Goal: Task Accomplishment & Management: Use online tool/utility

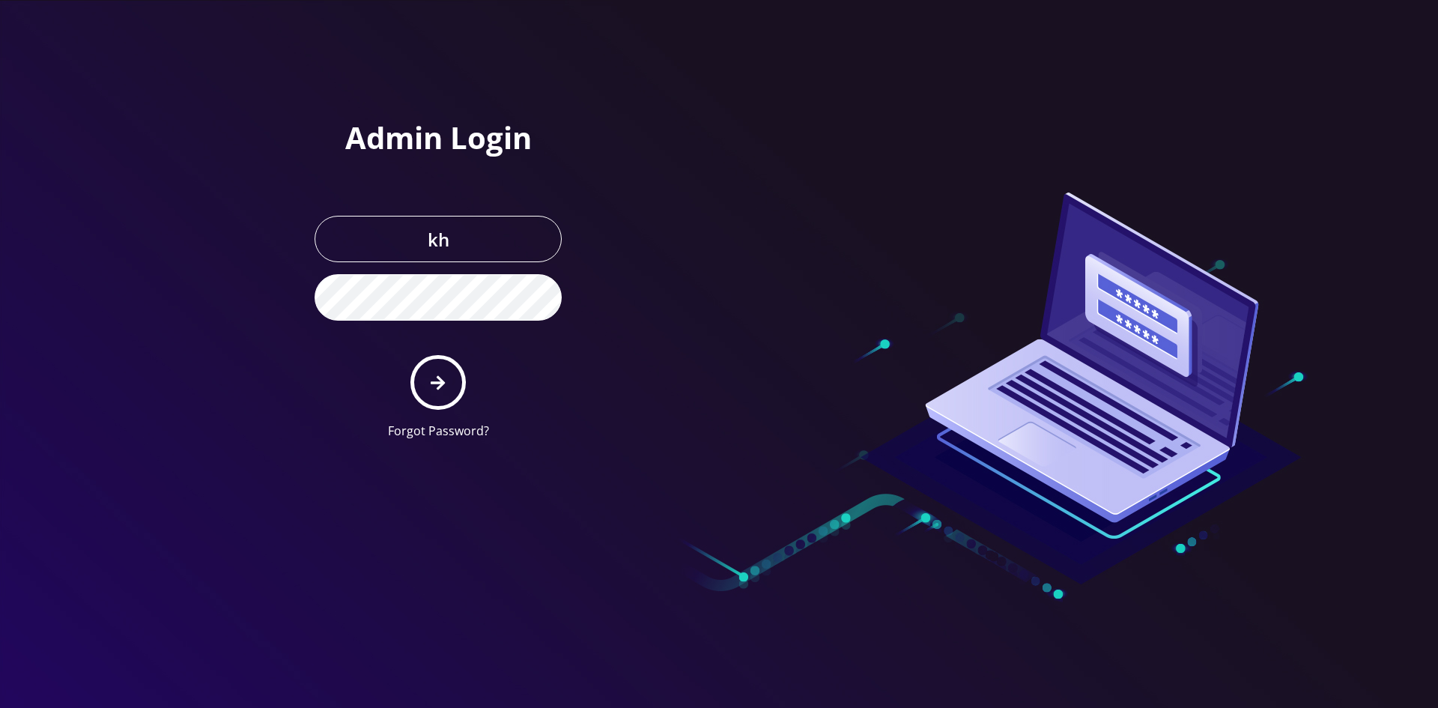
type input "[EMAIL_ADDRESS][DOMAIN_NAME]"
click at [411, 355] on button "submit" at bounding box center [438, 382] width 55 height 55
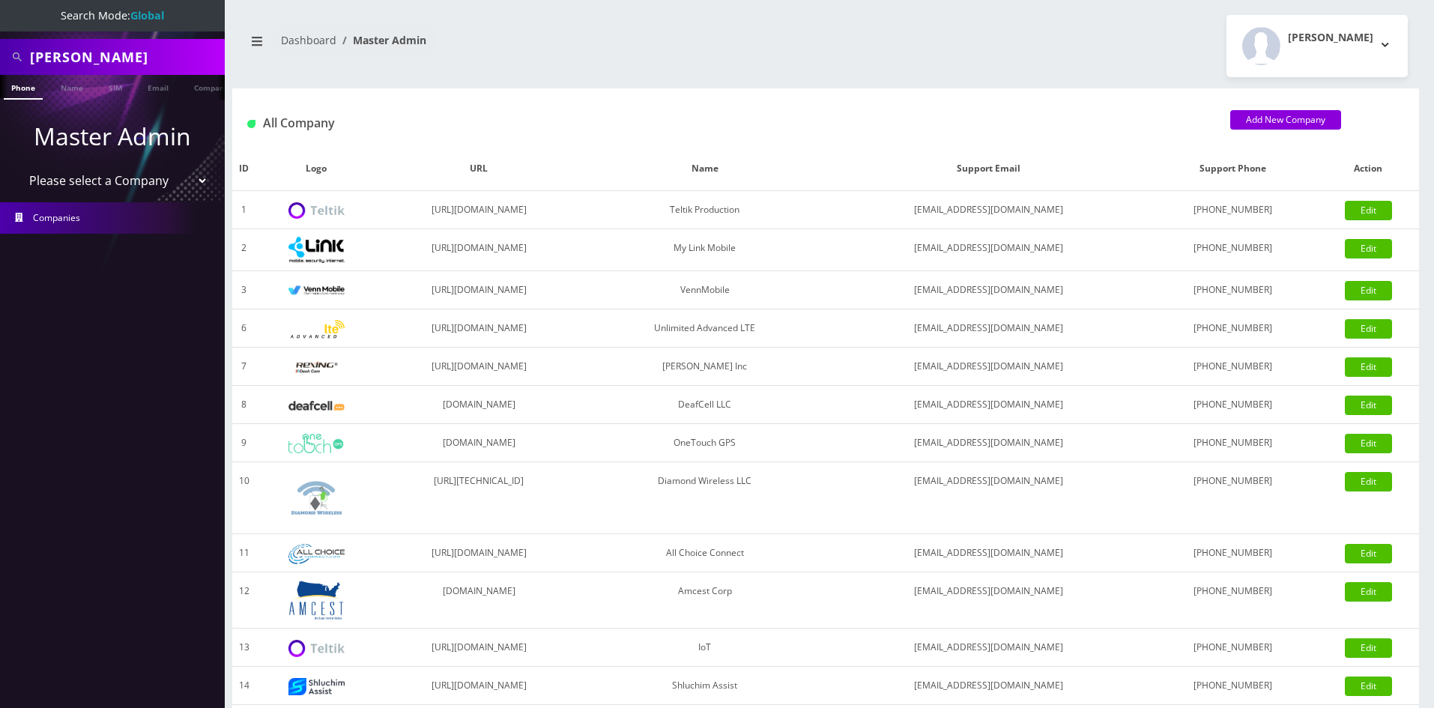
click at [133, 56] on input "Raffaele Mannarelli" at bounding box center [125, 57] width 191 height 28
click at [133, 55] on input "Raffaele Mannarelli" at bounding box center [125, 57] width 191 height 28
type input "dj ent"
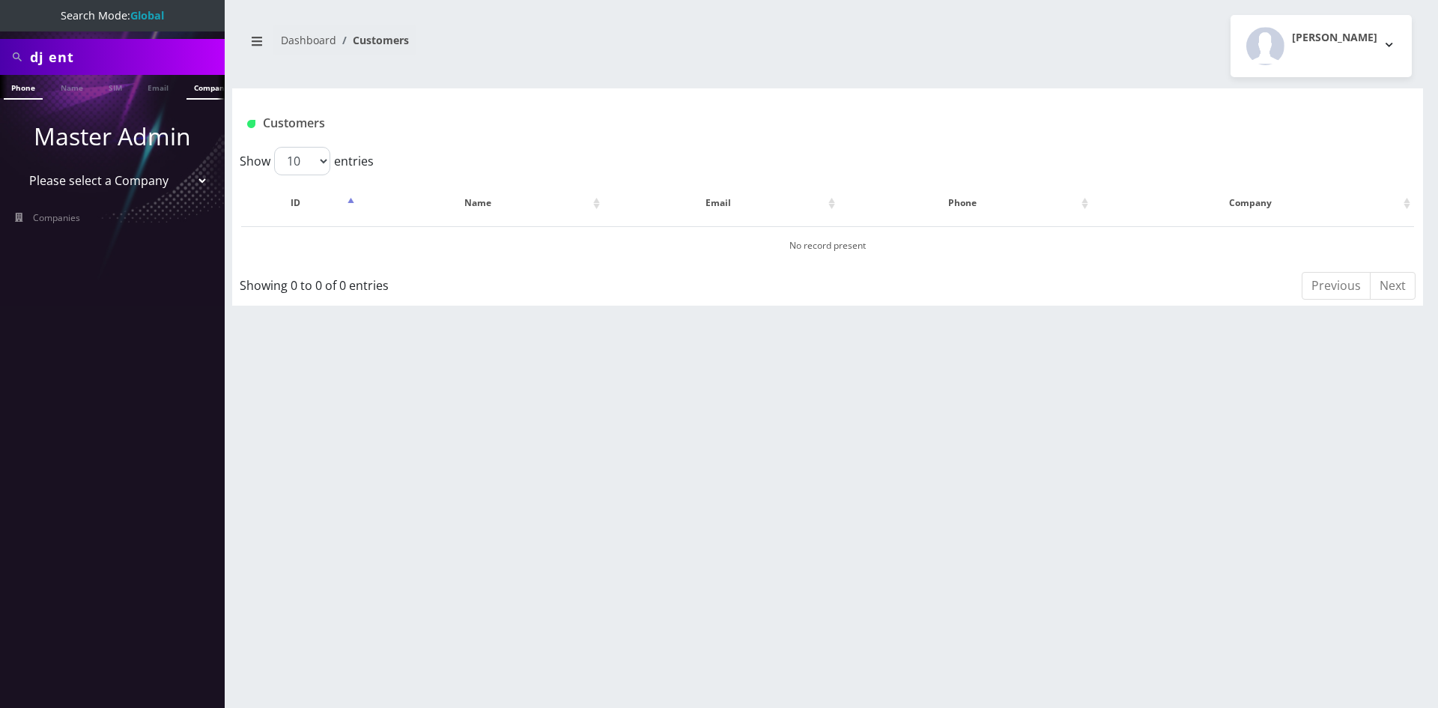
click at [191, 91] on link "Company" at bounding box center [212, 87] width 50 height 25
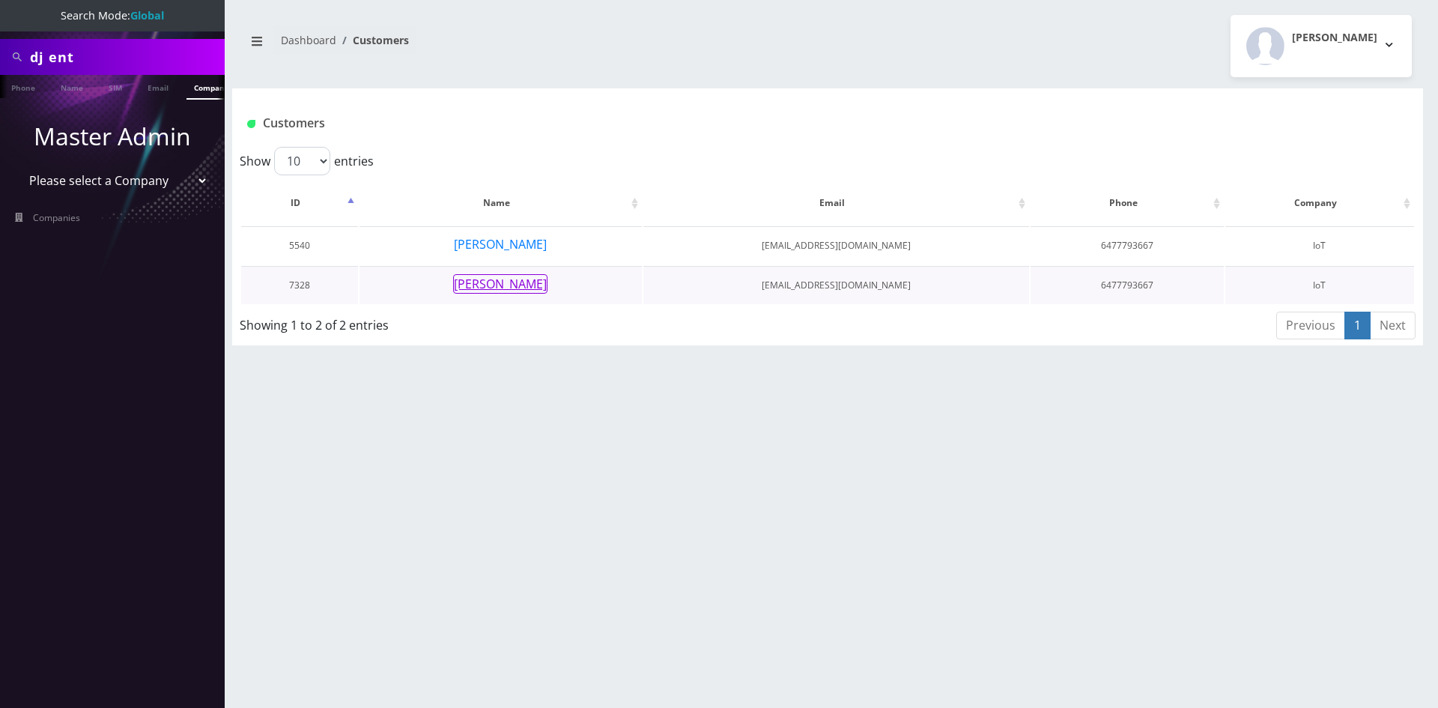
click at [503, 279] on button "Devesh Jairath" at bounding box center [500, 283] width 94 height 19
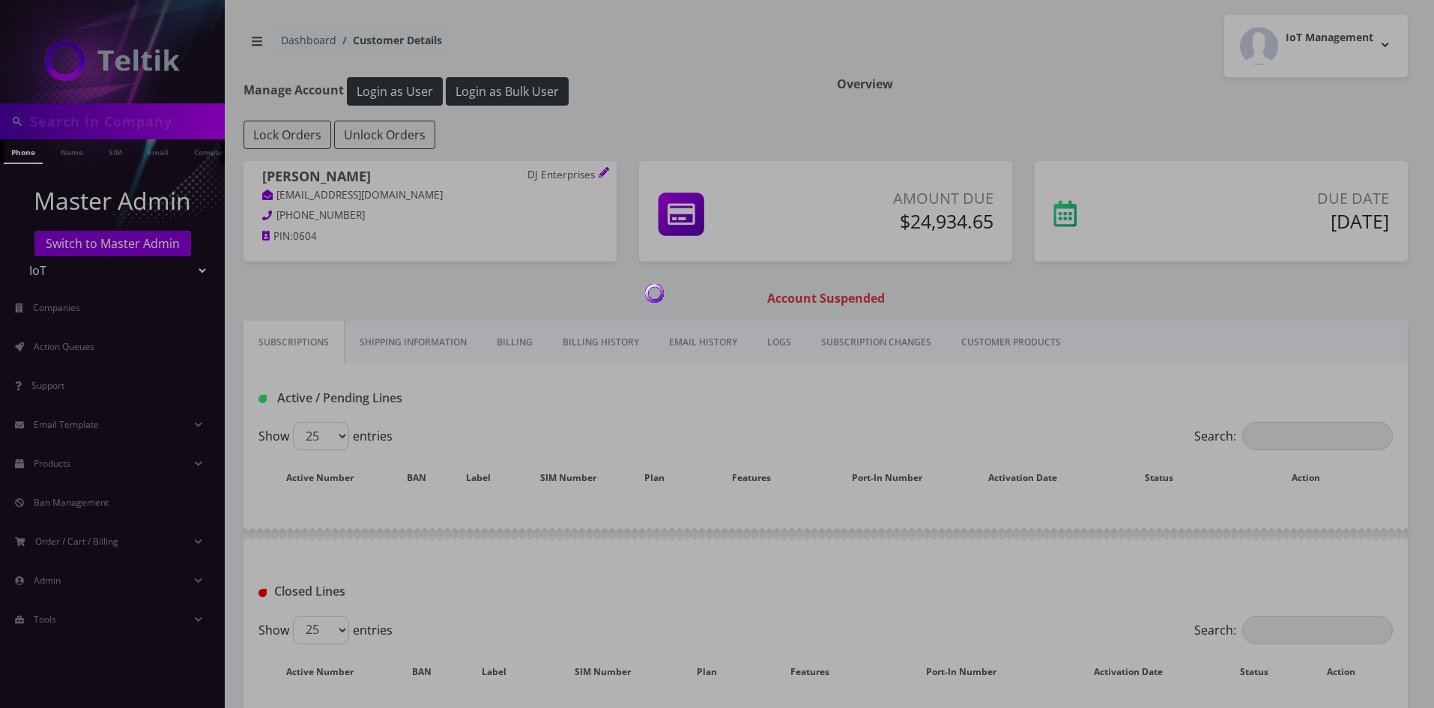
type input "dj ent"
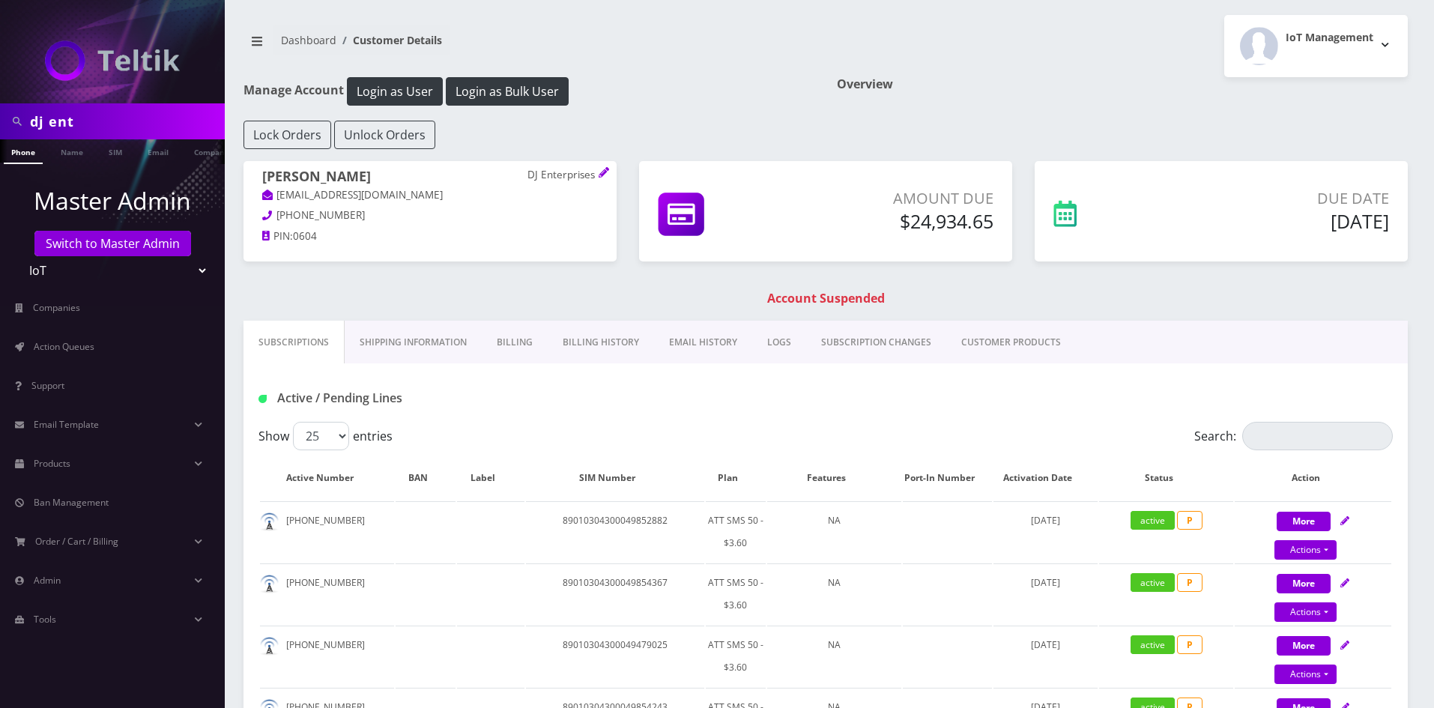
click at [688, 348] on link "EMAIL HISTORY" at bounding box center [703, 342] width 98 height 43
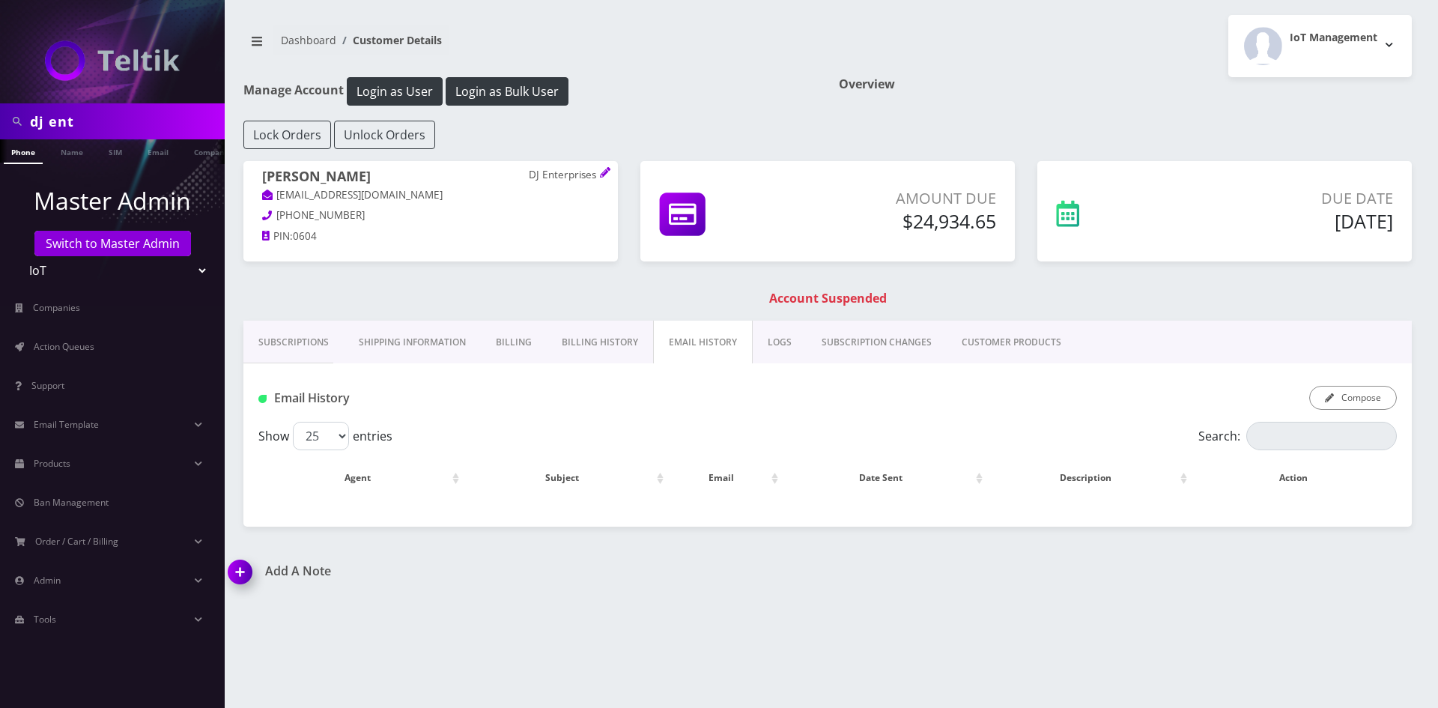
click at [617, 347] on link "Billing History" at bounding box center [600, 342] width 106 height 43
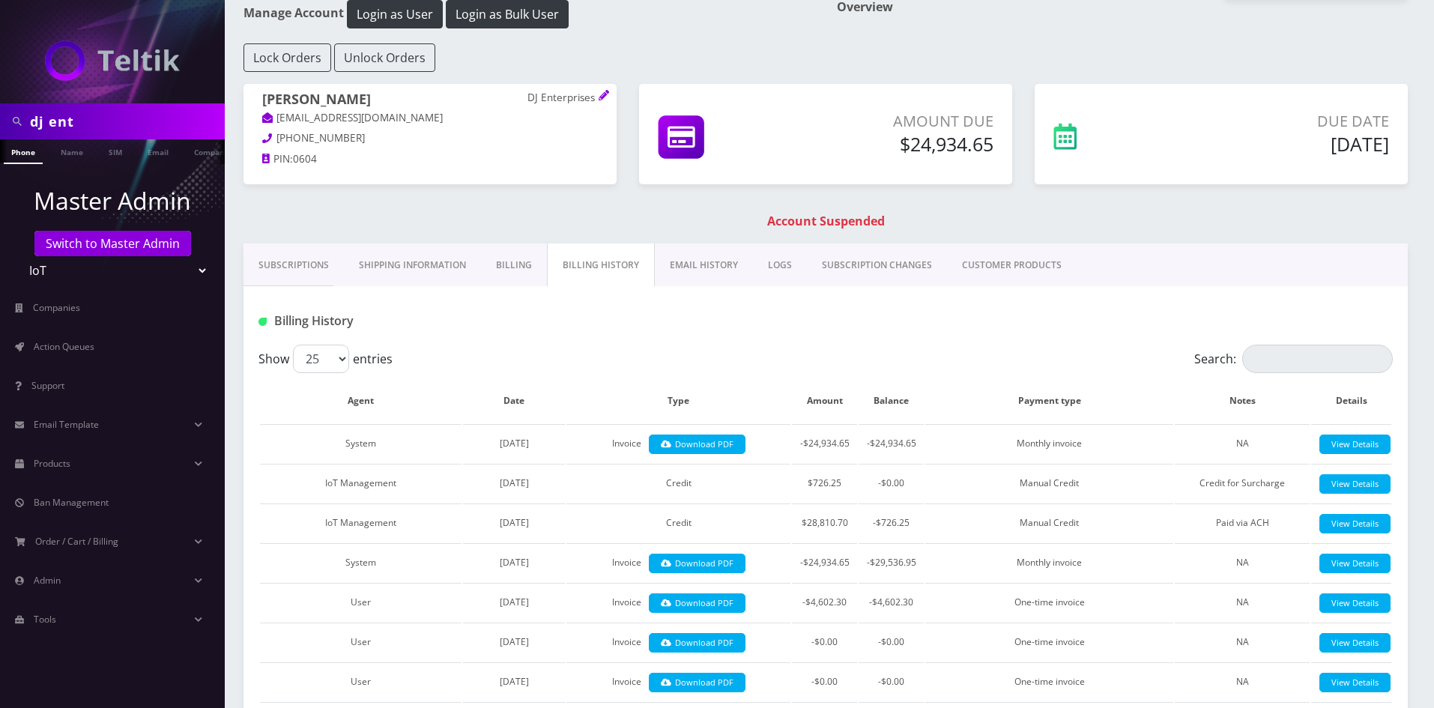
scroll to position [75, 0]
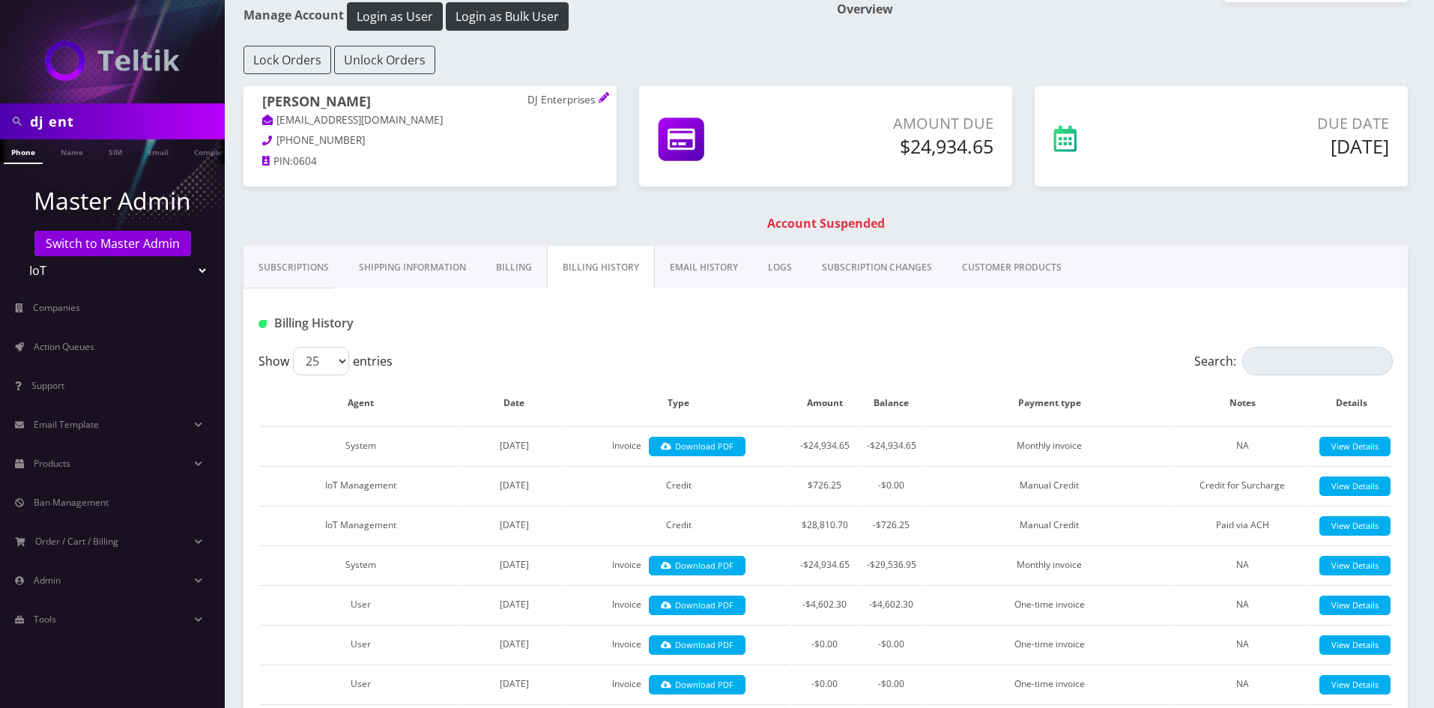
click at [316, 255] on link "Subscriptions" at bounding box center [293, 267] width 100 height 43
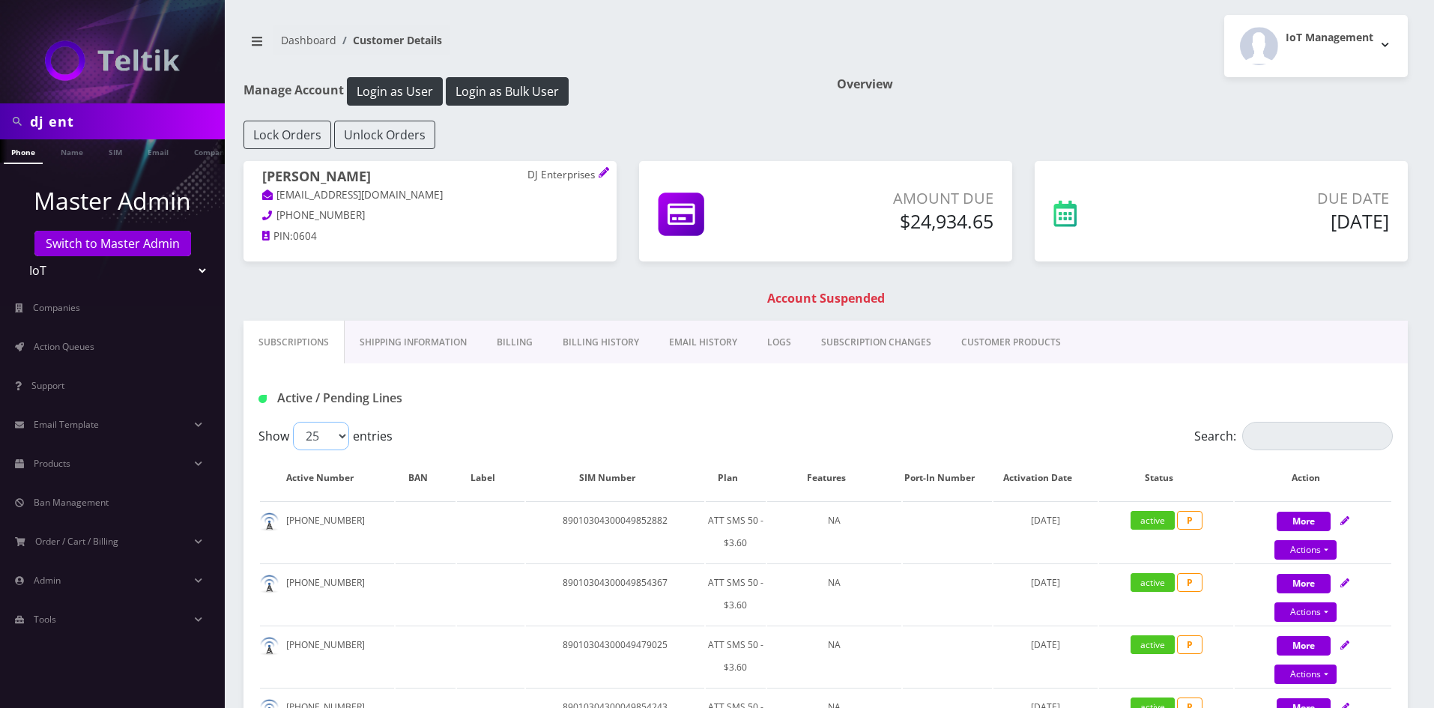
click at [333, 437] on select "25 50 100 250 500" at bounding box center [321, 436] width 56 height 28
select select "500"
click at [293, 422] on select "25 50 100 250 500" at bounding box center [321, 436] width 56 height 28
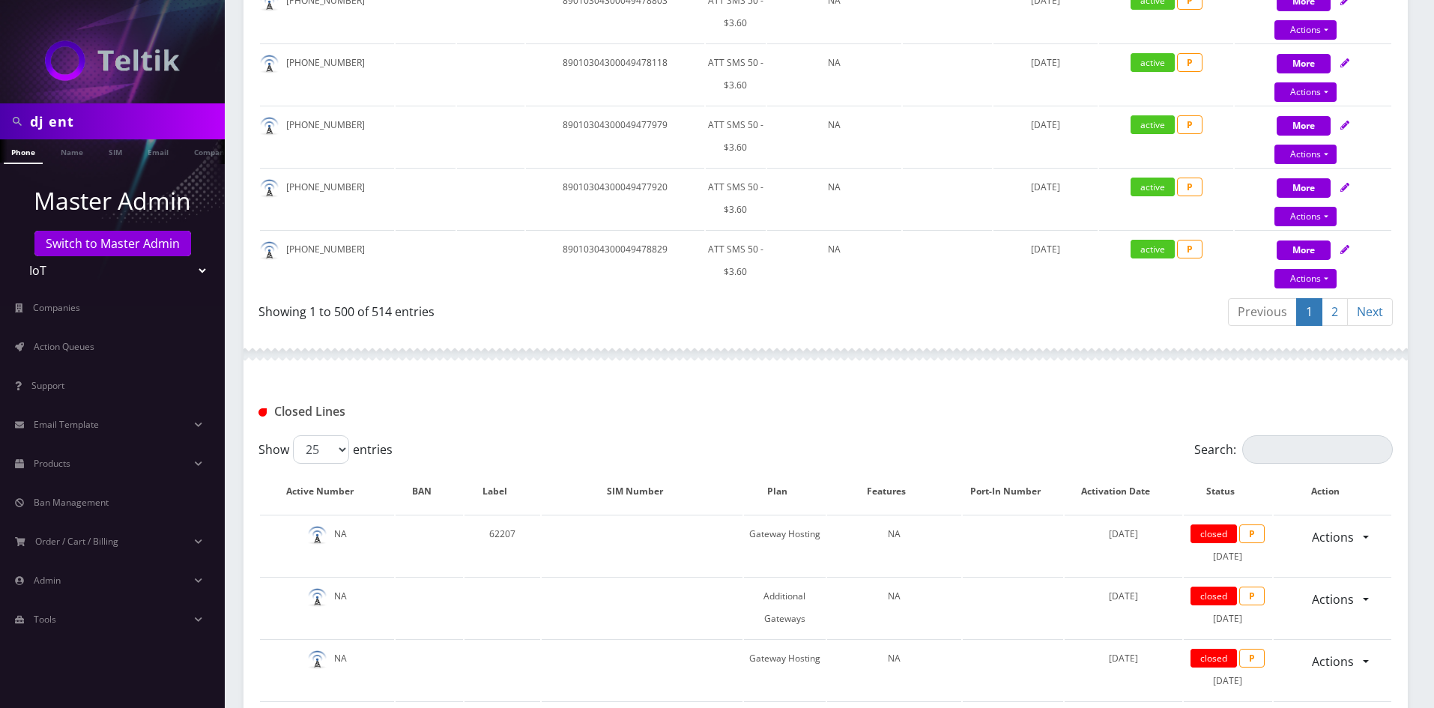
scroll to position [31333, 0]
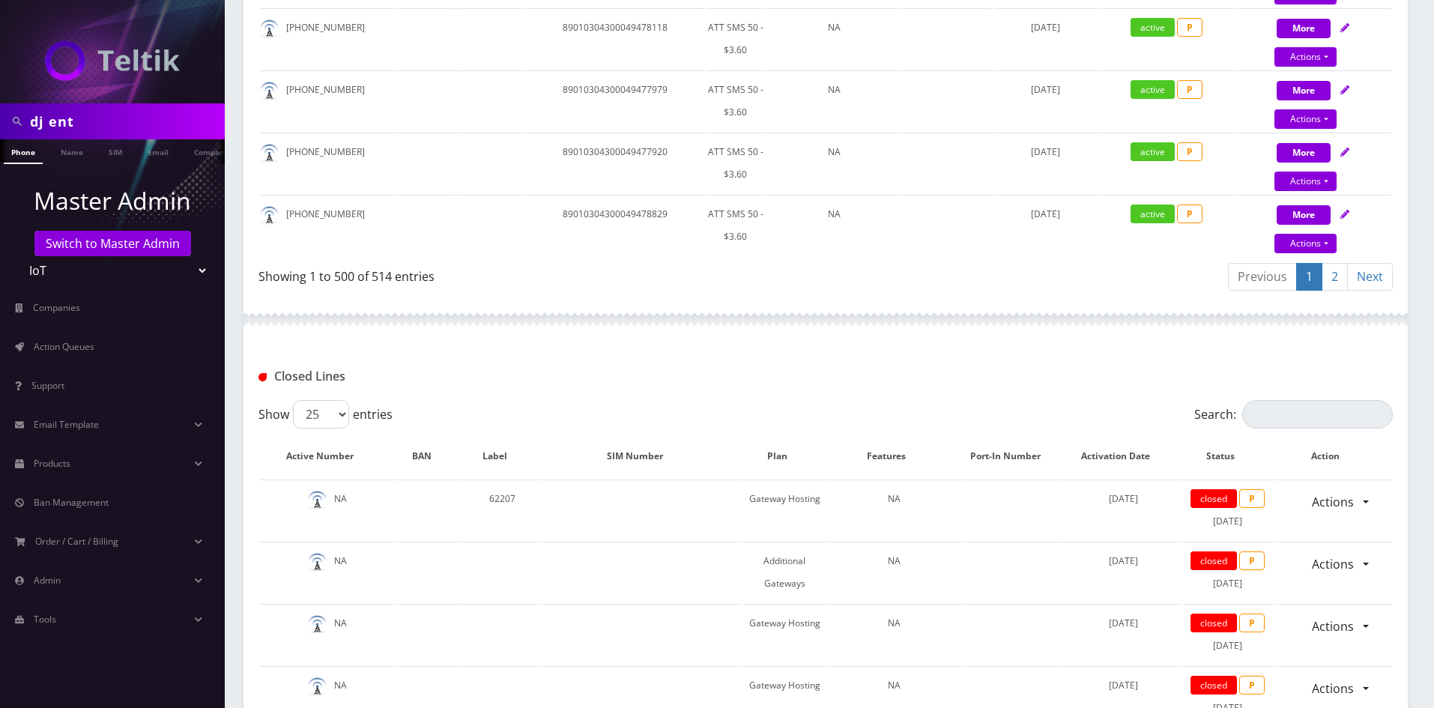
click at [1330, 275] on link "2" at bounding box center [1334, 277] width 26 height 28
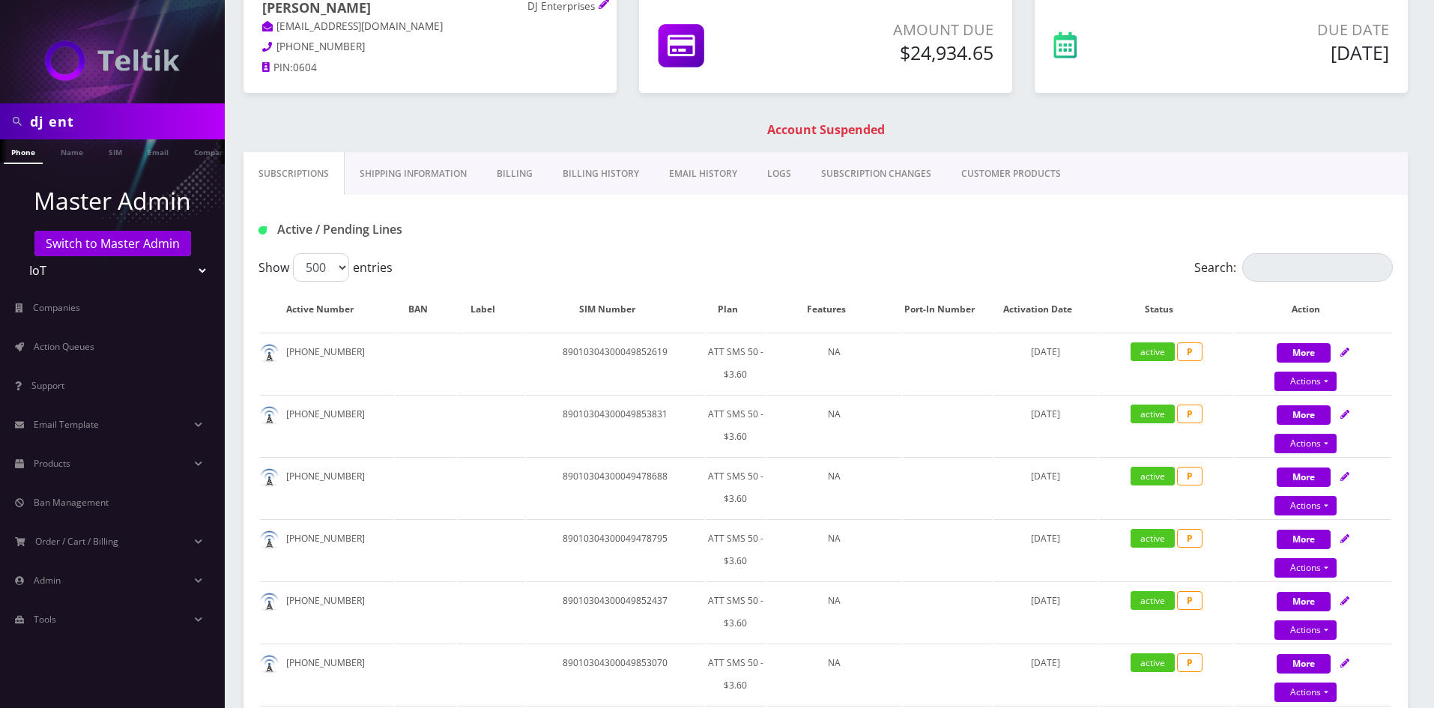
scroll to position [0, 0]
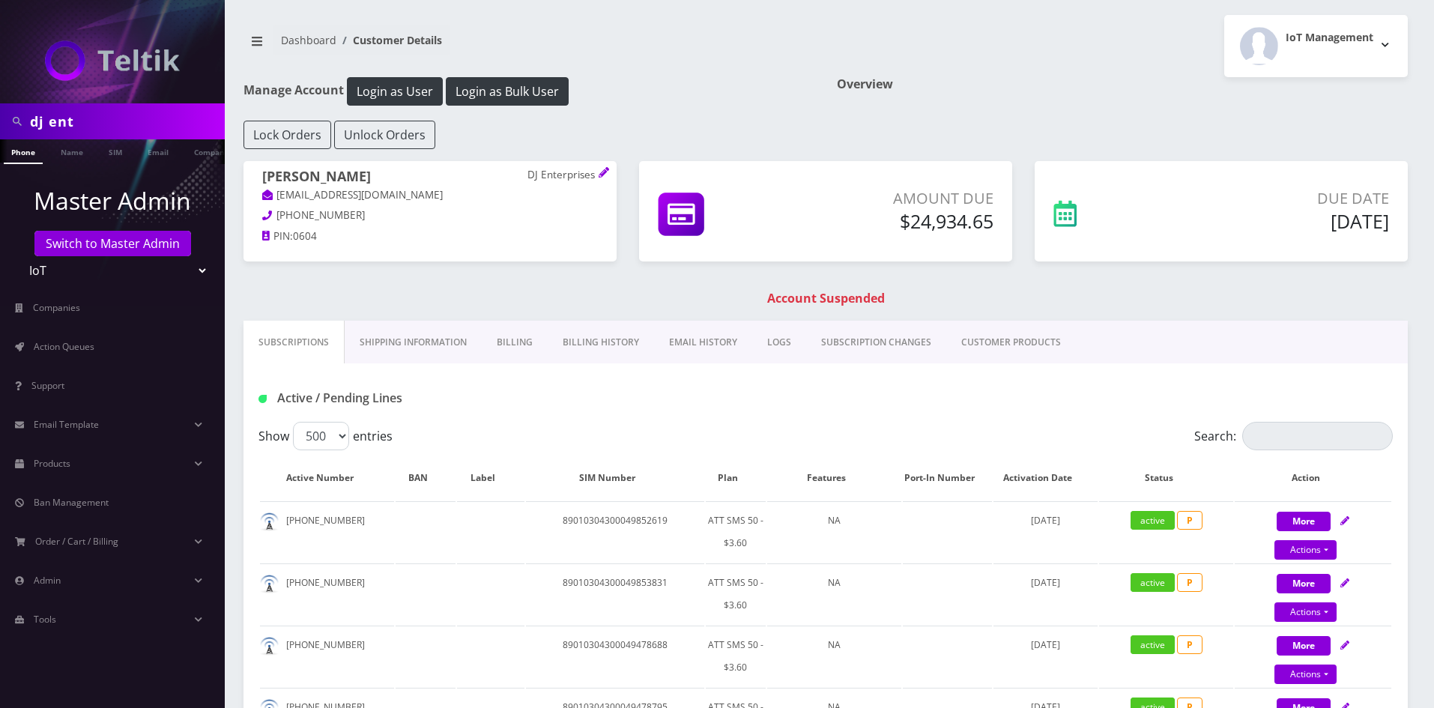
click at [1025, 331] on link "CUSTOMER PRODUCTS" at bounding box center [1011, 342] width 130 height 43
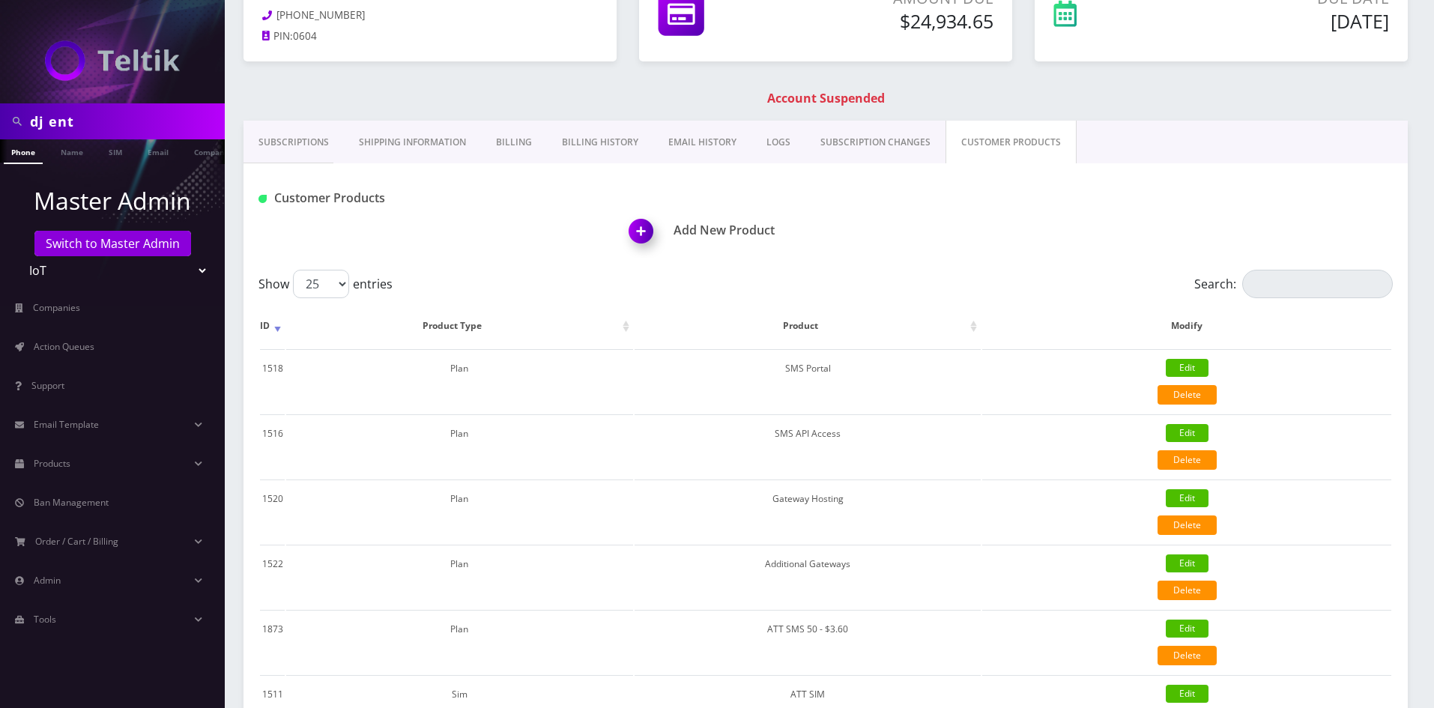
scroll to position [150, 0]
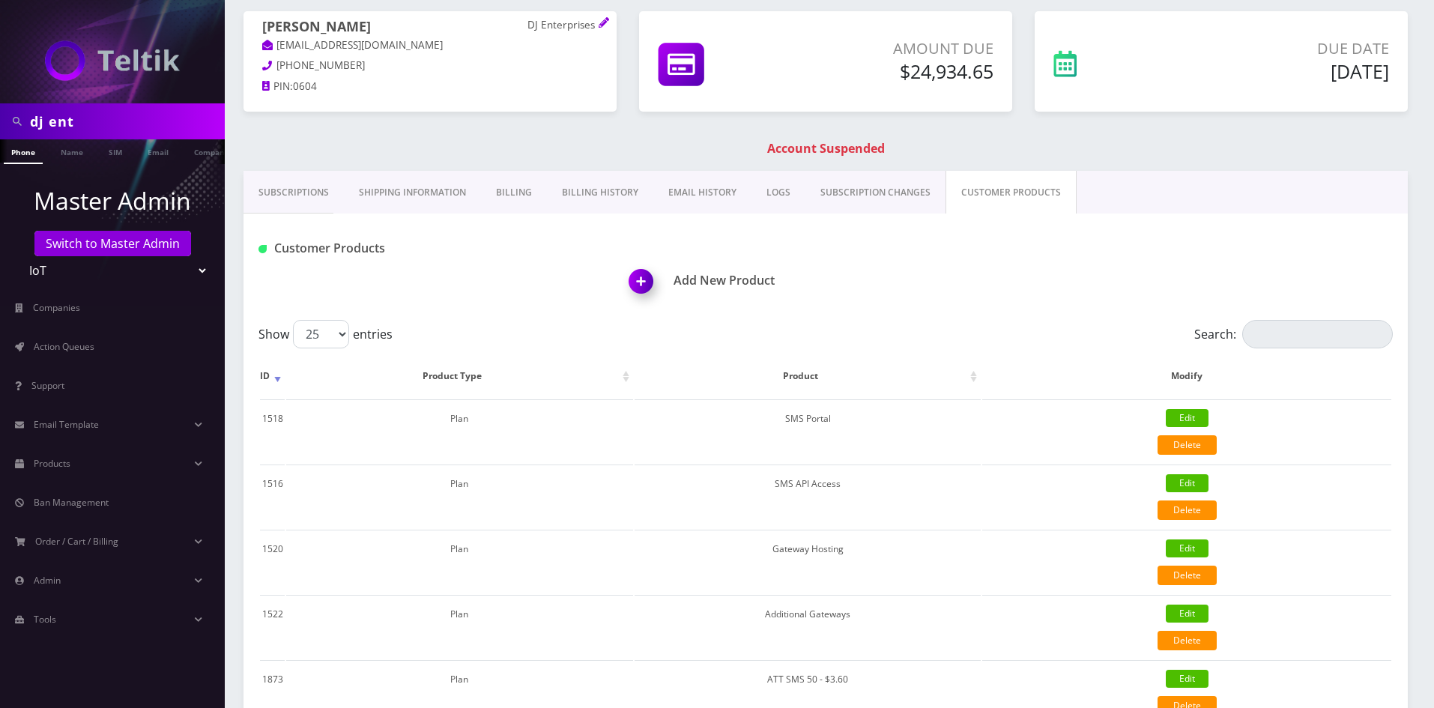
click at [298, 195] on link "Subscriptions" at bounding box center [293, 192] width 100 height 43
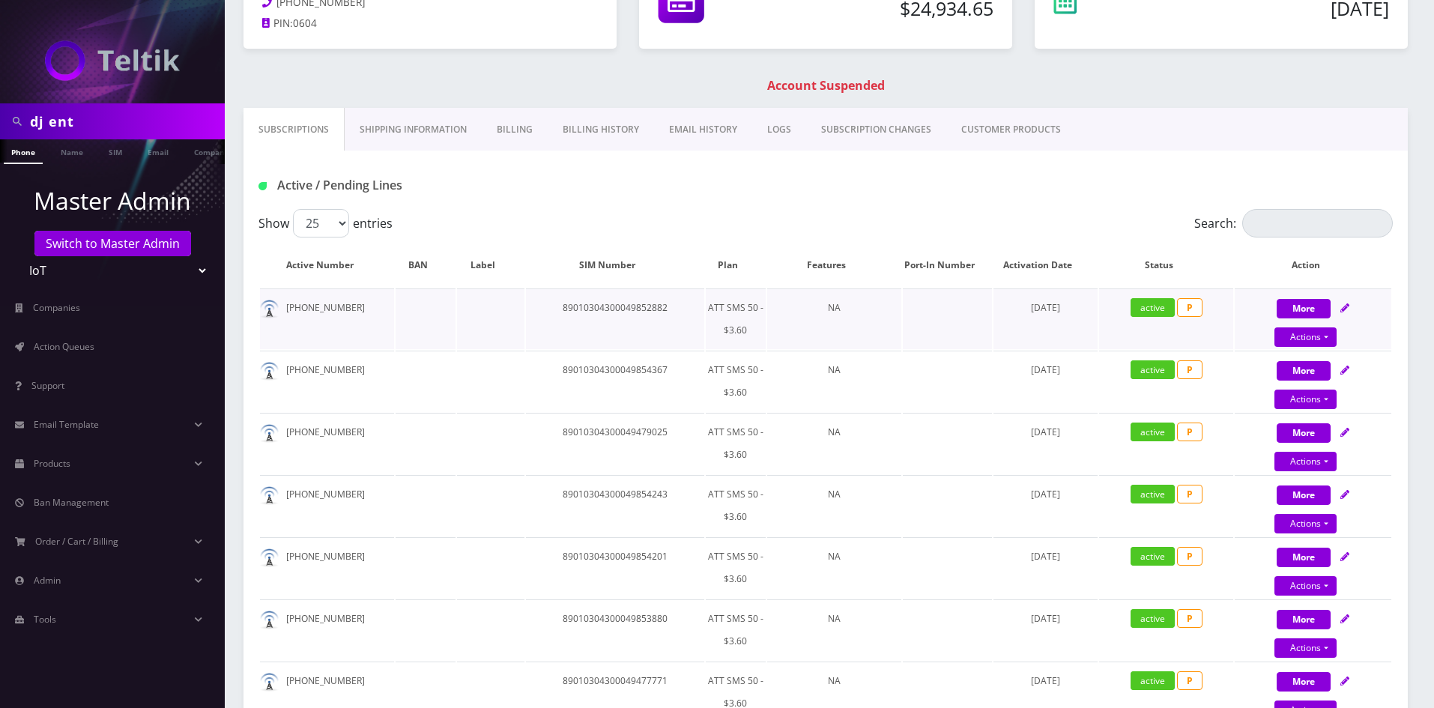
scroll to position [75, 0]
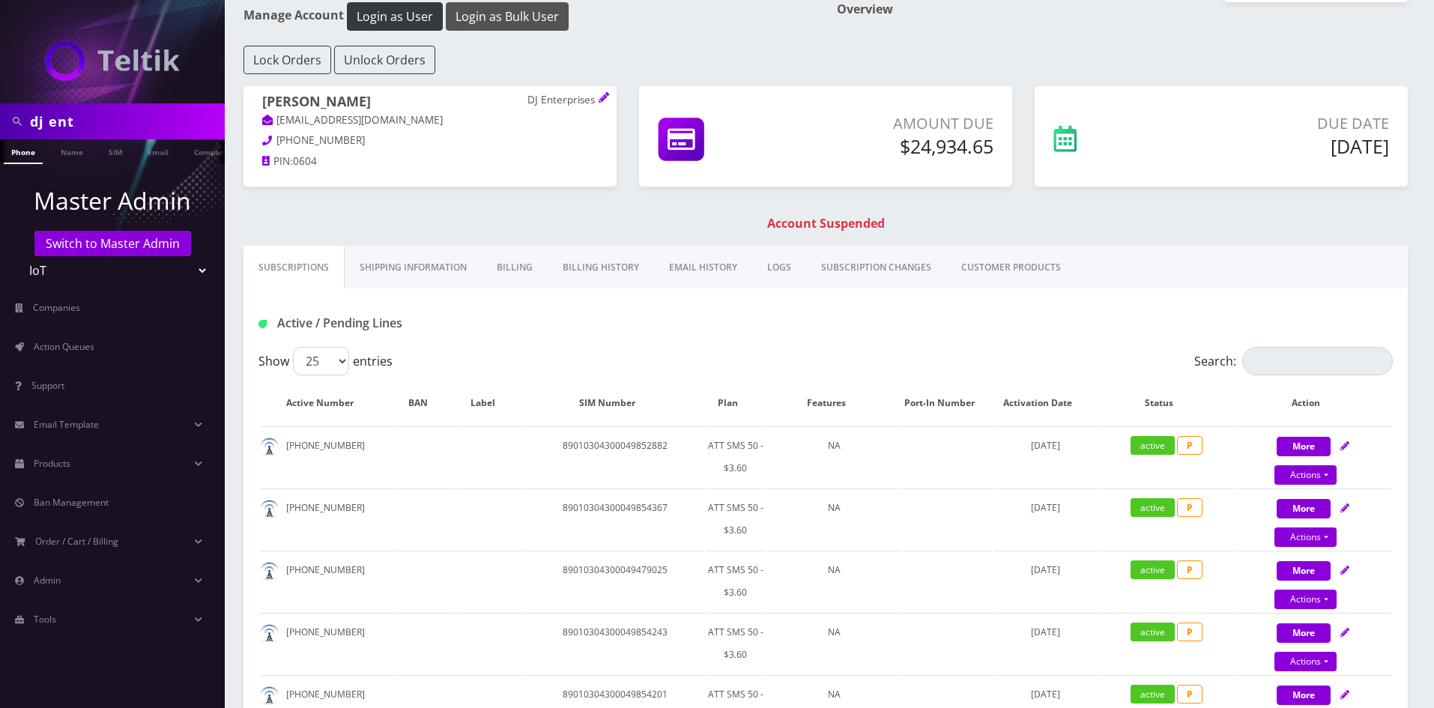
click at [523, 19] on button "Login as Bulk User" at bounding box center [507, 16] width 123 height 28
click at [506, 273] on link "Billing" at bounding box center [515, 267] width 66 height 43
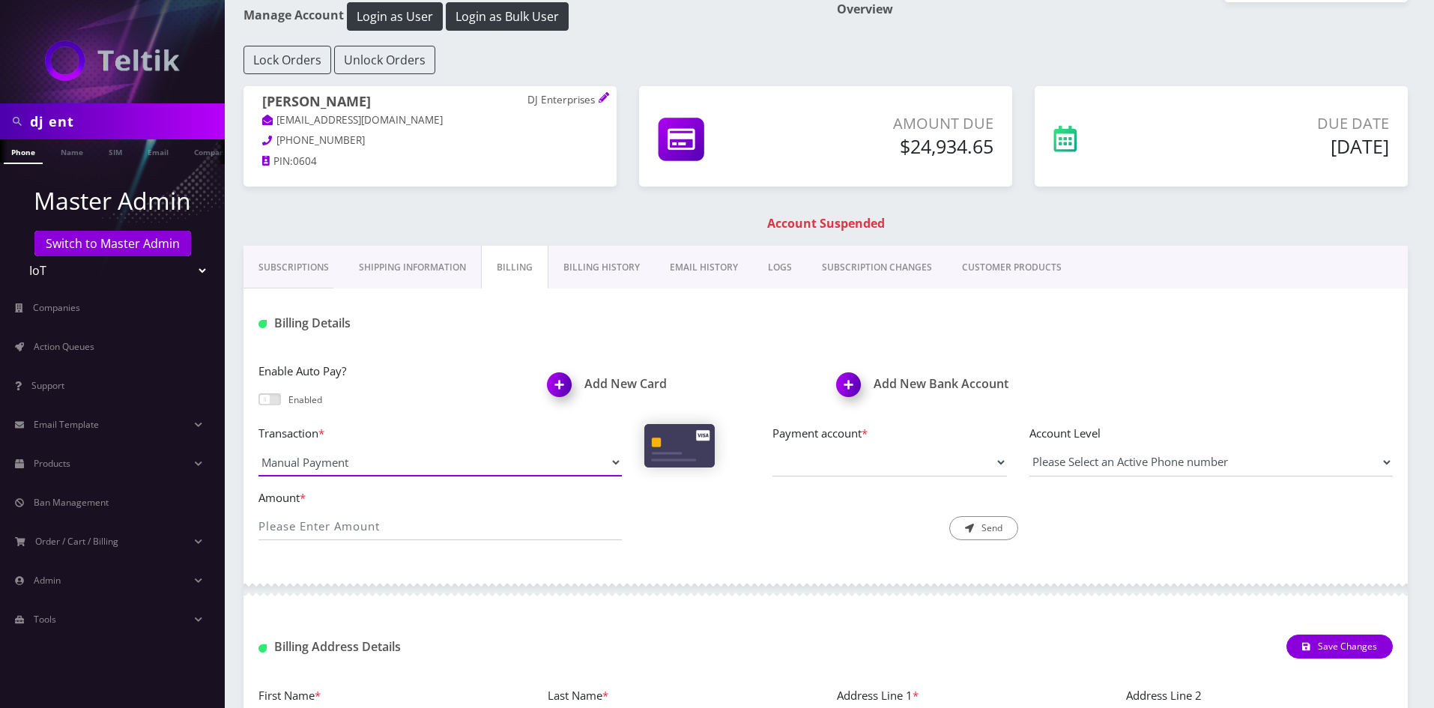
click at [371, 461] on select "Manual Payment Custom Charge Manual Credit Custom Invoice" at bounding box center [439, 462] width 363 height 28
select select "Manual Credit"
click at [258, 448] on select "Manual Payment Custom Charge Manual Credit Custom Invoice" at bounding box center [439, 462] width 363 height 28
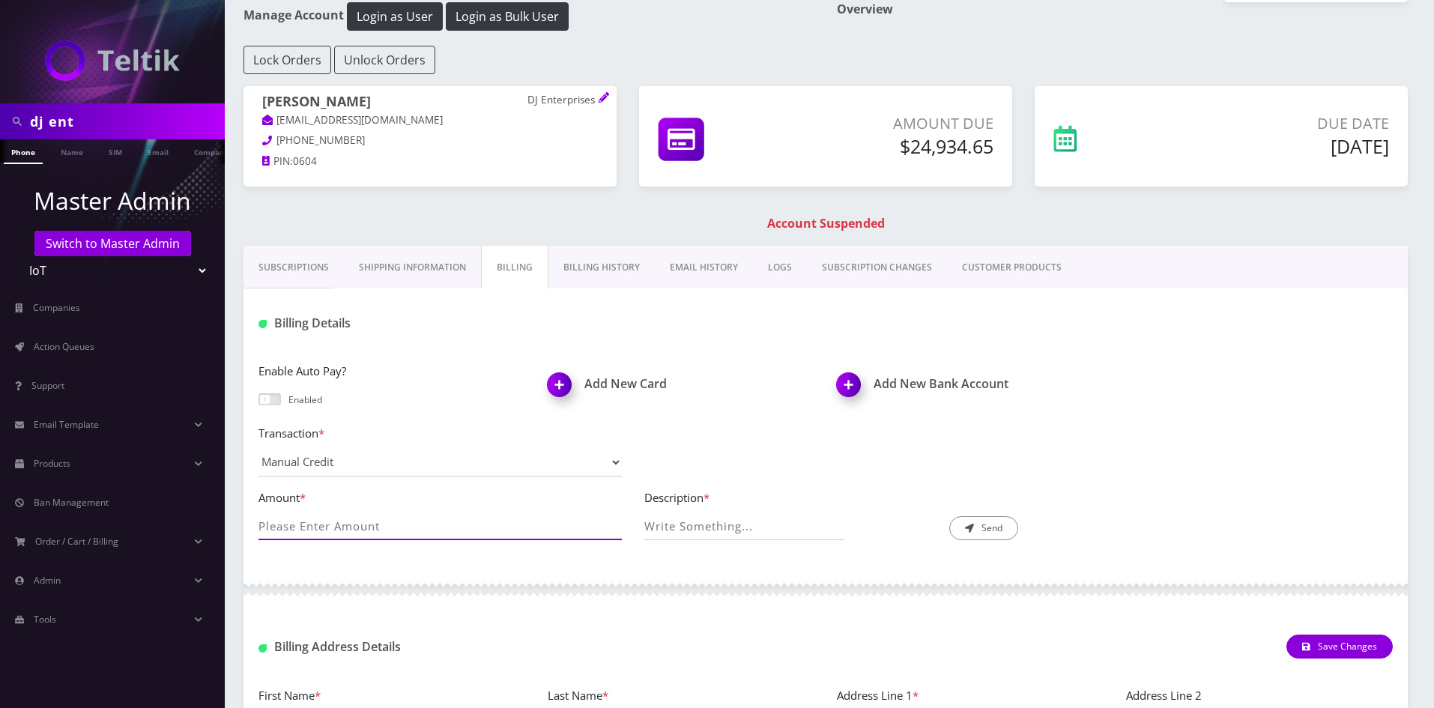
click at [344, 524] on input "Amount *" at bounding box center [439, 526] width 363 height 28
type input "22230.65"
type input "Adjustment of credit in line with [DOMAIN_NAME] invoice INV-100238"
click at [988, 536] on button "Send" at bounding box center [983, 528] width 69 height 24
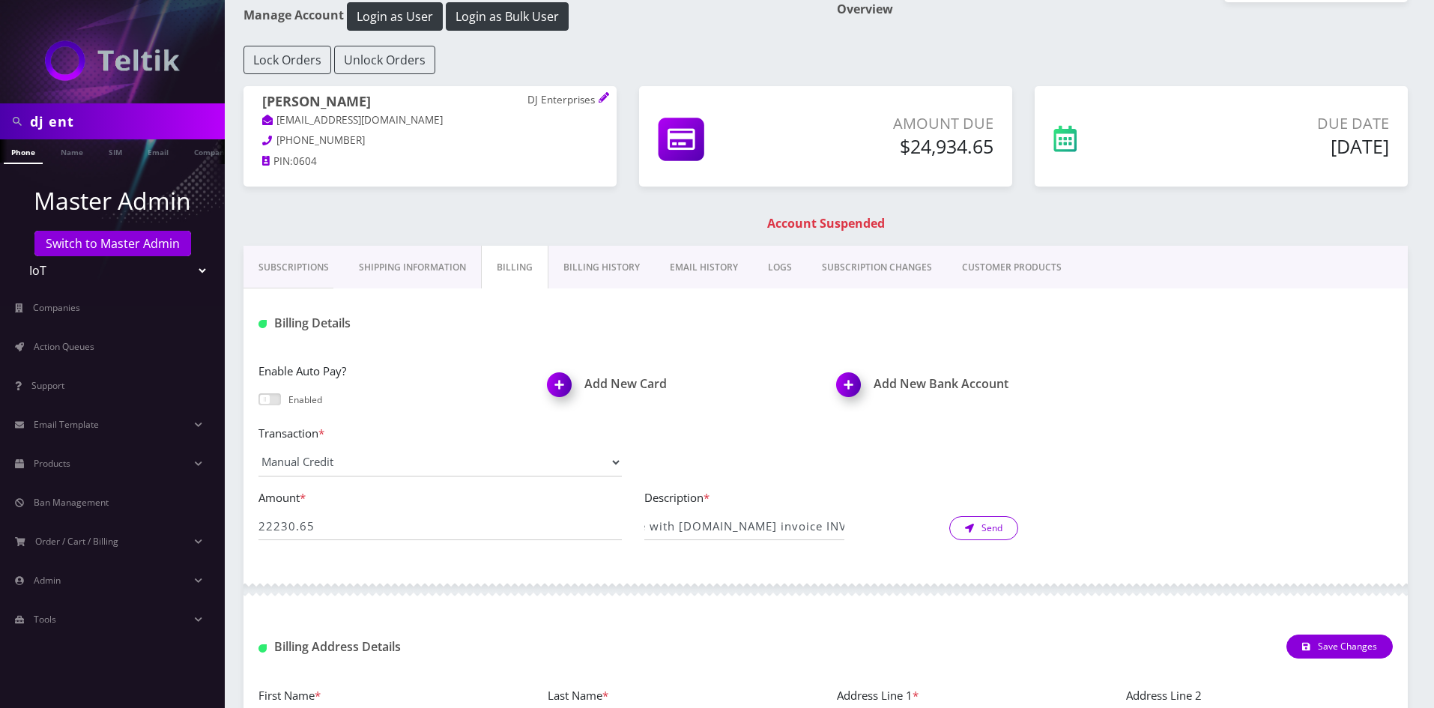
scroll to position [0, 0]
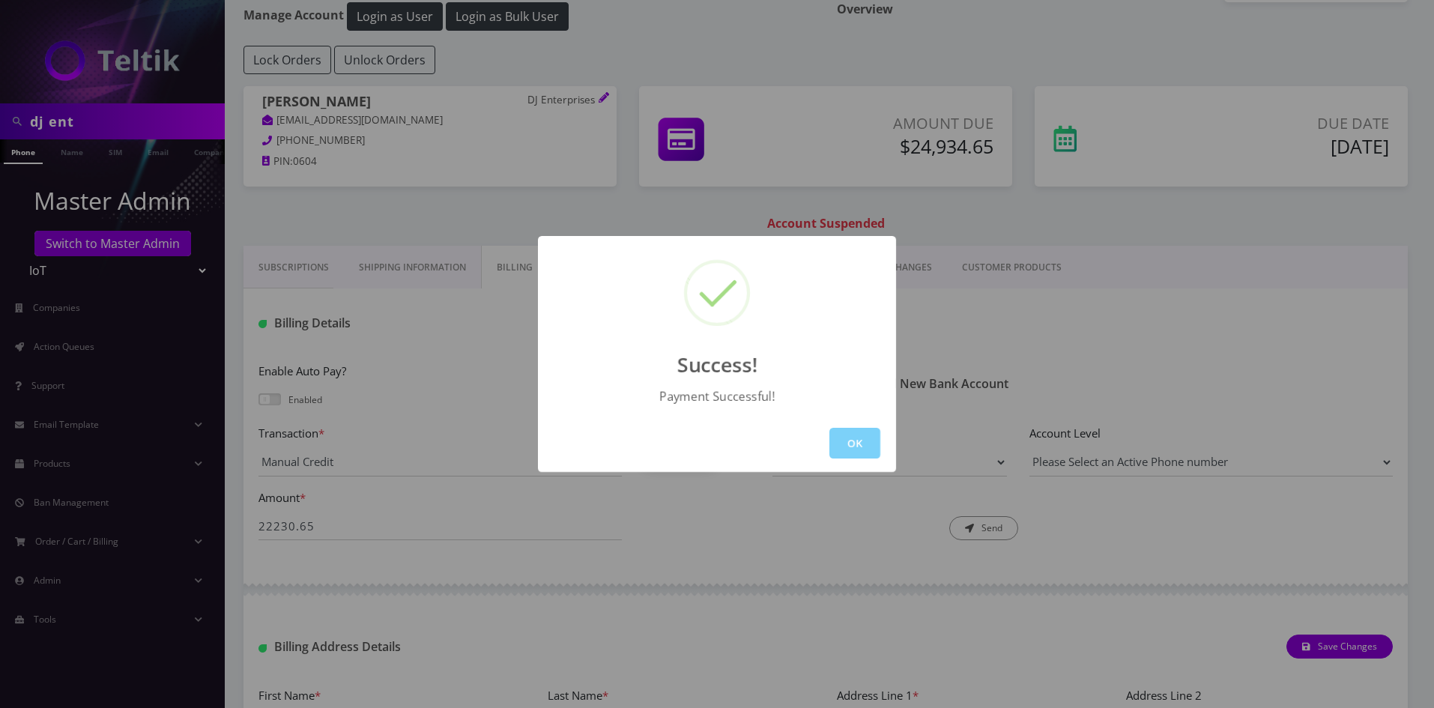
click at [846, 435] on button "OK" at bounding box center [854, 443] width 51 height 31
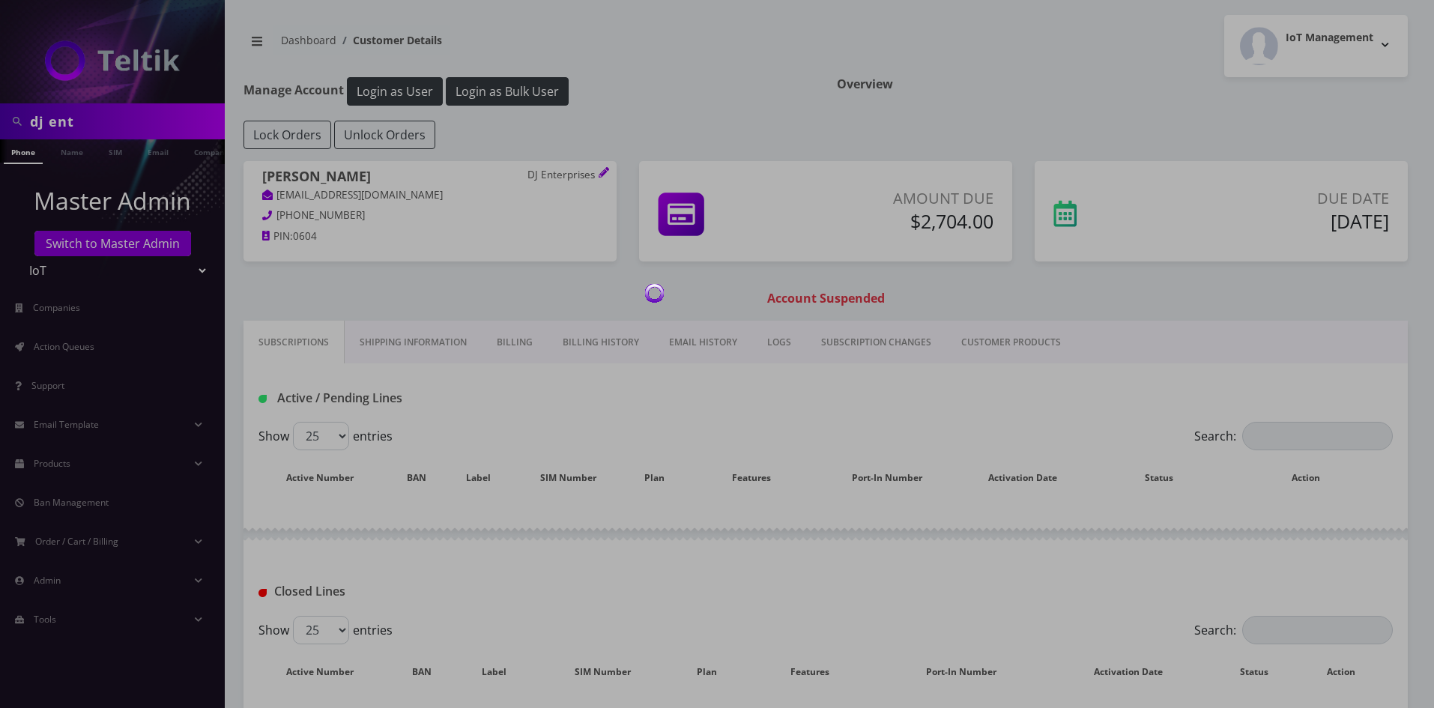
scroll to position [75, 0]
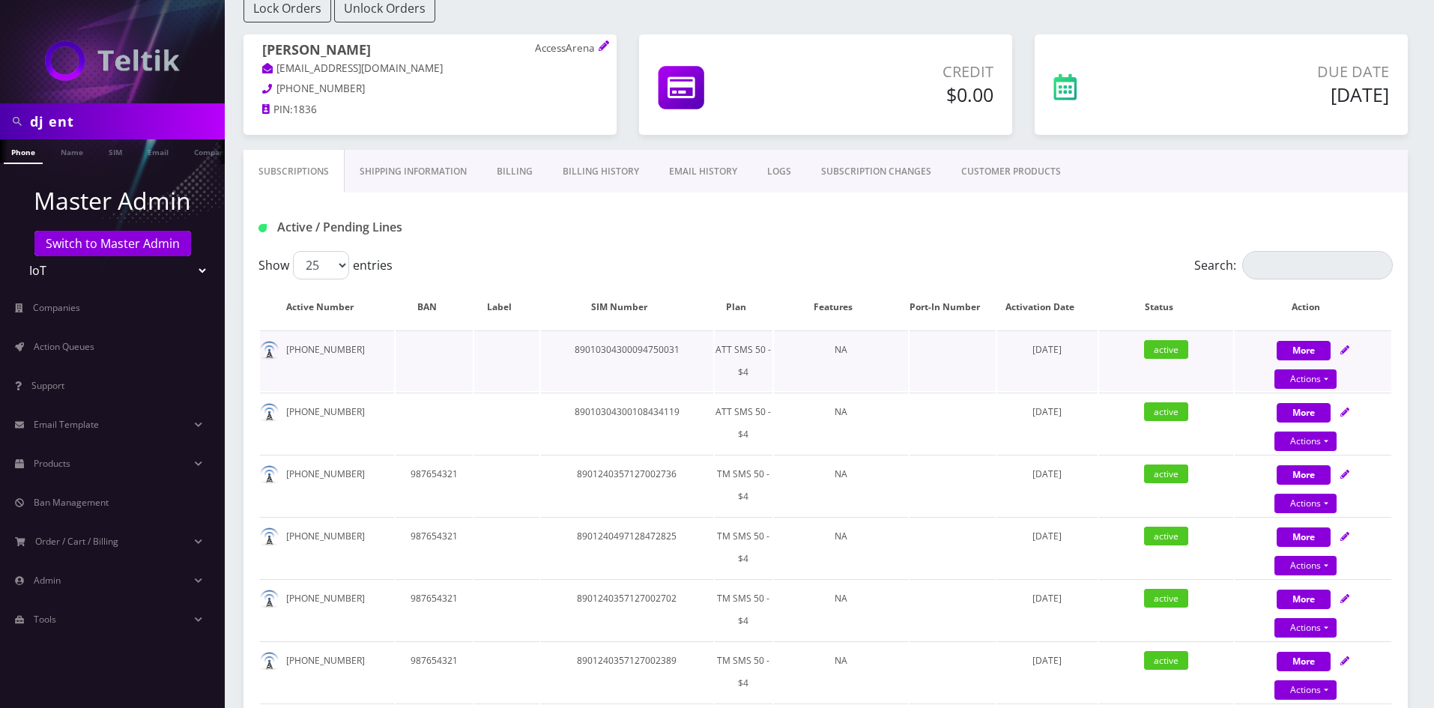
scroll to position [150, 0]
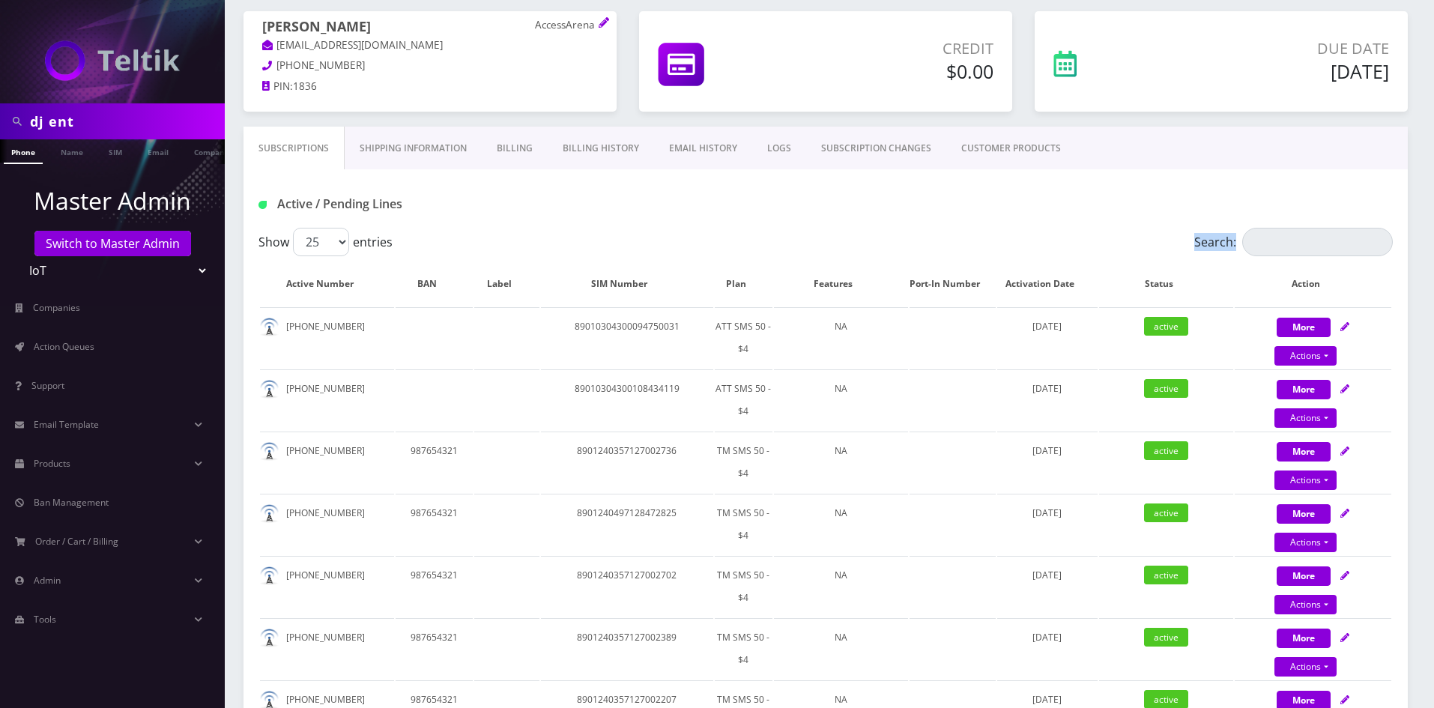
click at [1271, 242] on input "Search:" at bounding box center [1317, 242] width 151 height 28
click at [1272, 242] on input "Search:" at bounding box center [1317, 242] width 151 height 28
click at [1127, 196] on div "Active / Pending Lines" at bounding box center [825, 204] width 1157 height 25
click at [1259, 228] on input "Search:" at bounding box center [1317, 242] width 151 height 28
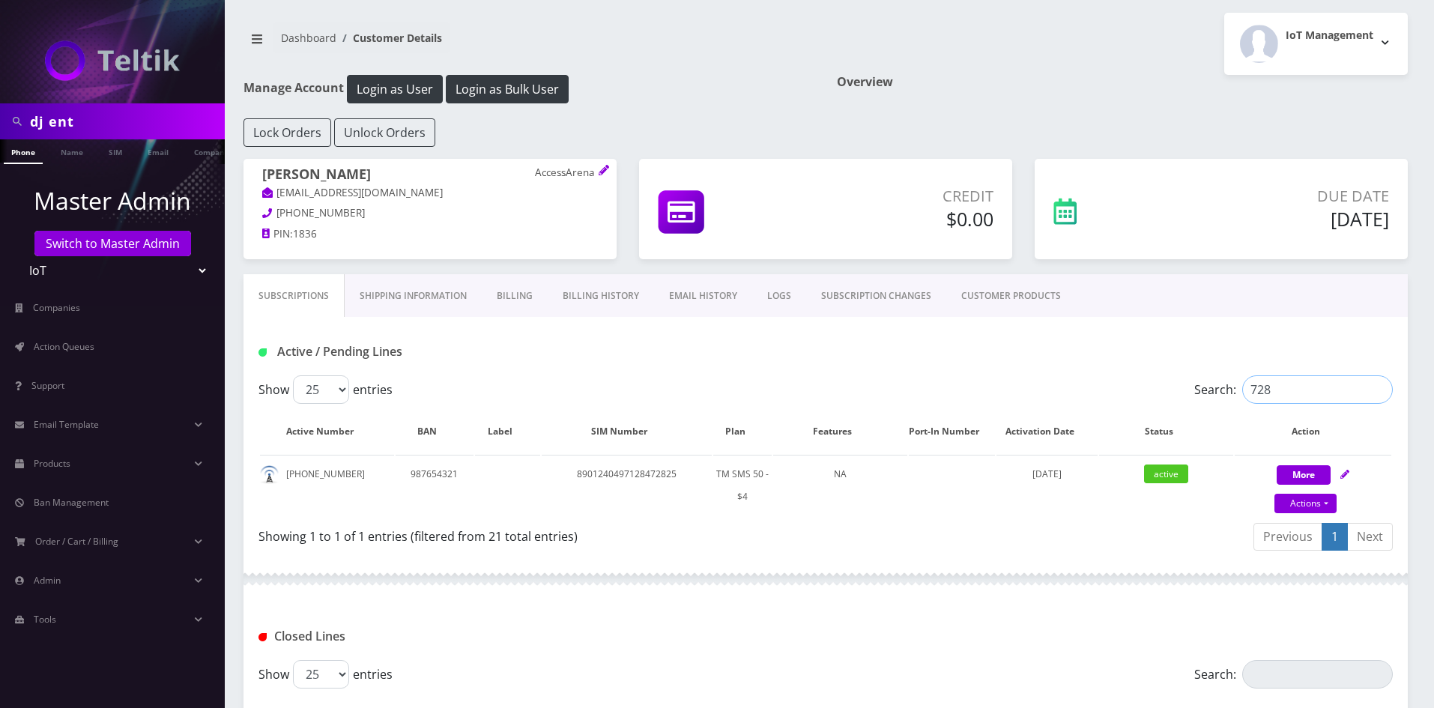
scroll to position [0, 0]
type input "728"
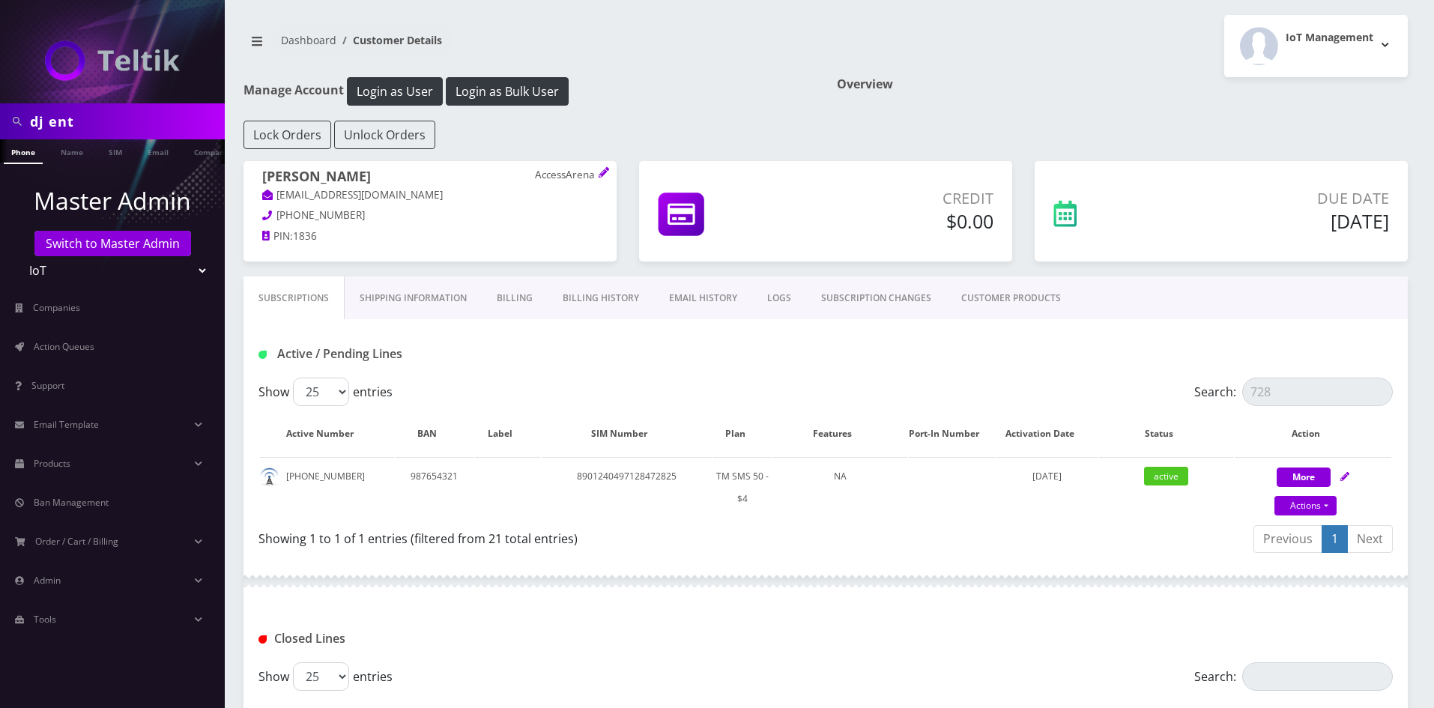
click at [490, 299] on link "Billing" at bounding box center [515, 297] width 66 height 43
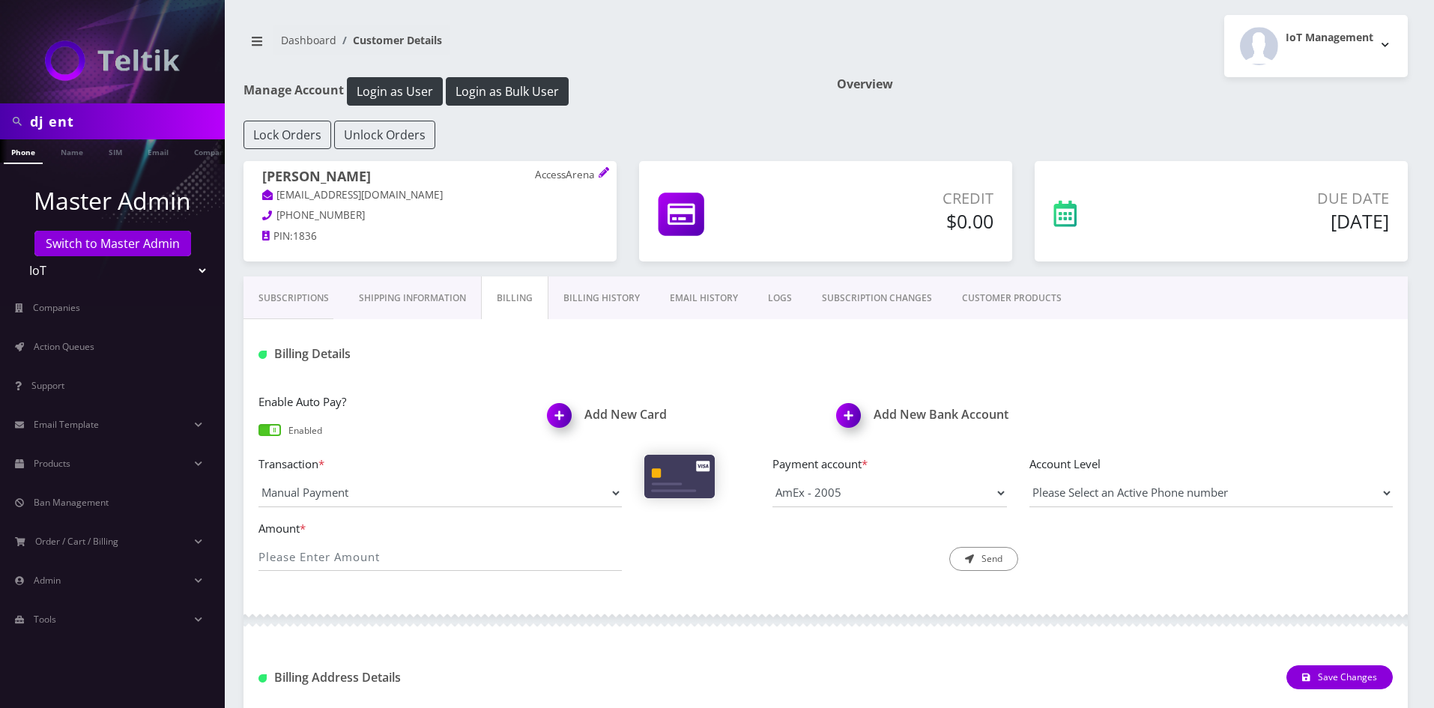
scroll to position [0, 7]
click at [288, 289] on link "Subscriptions" at bounding box center [293, 297] width 100 height 43
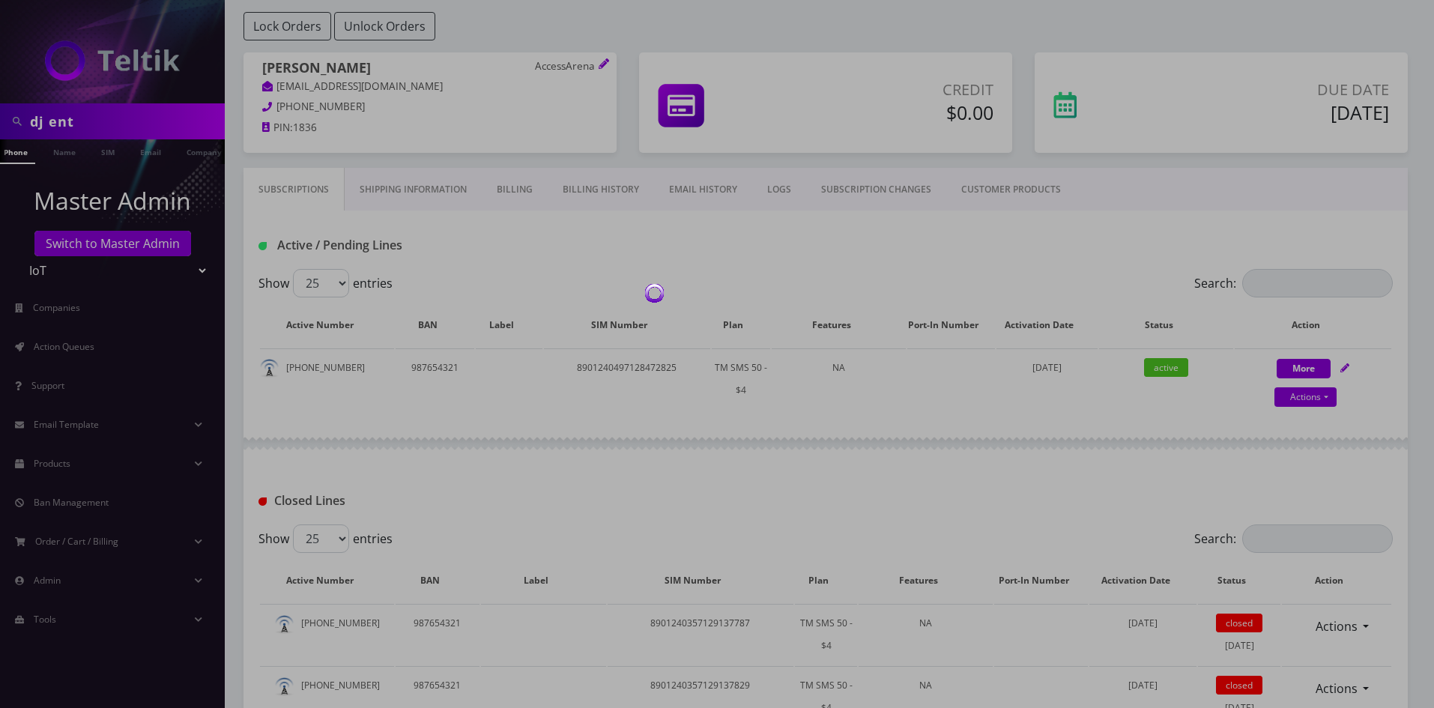
scroll to position [150, 0]
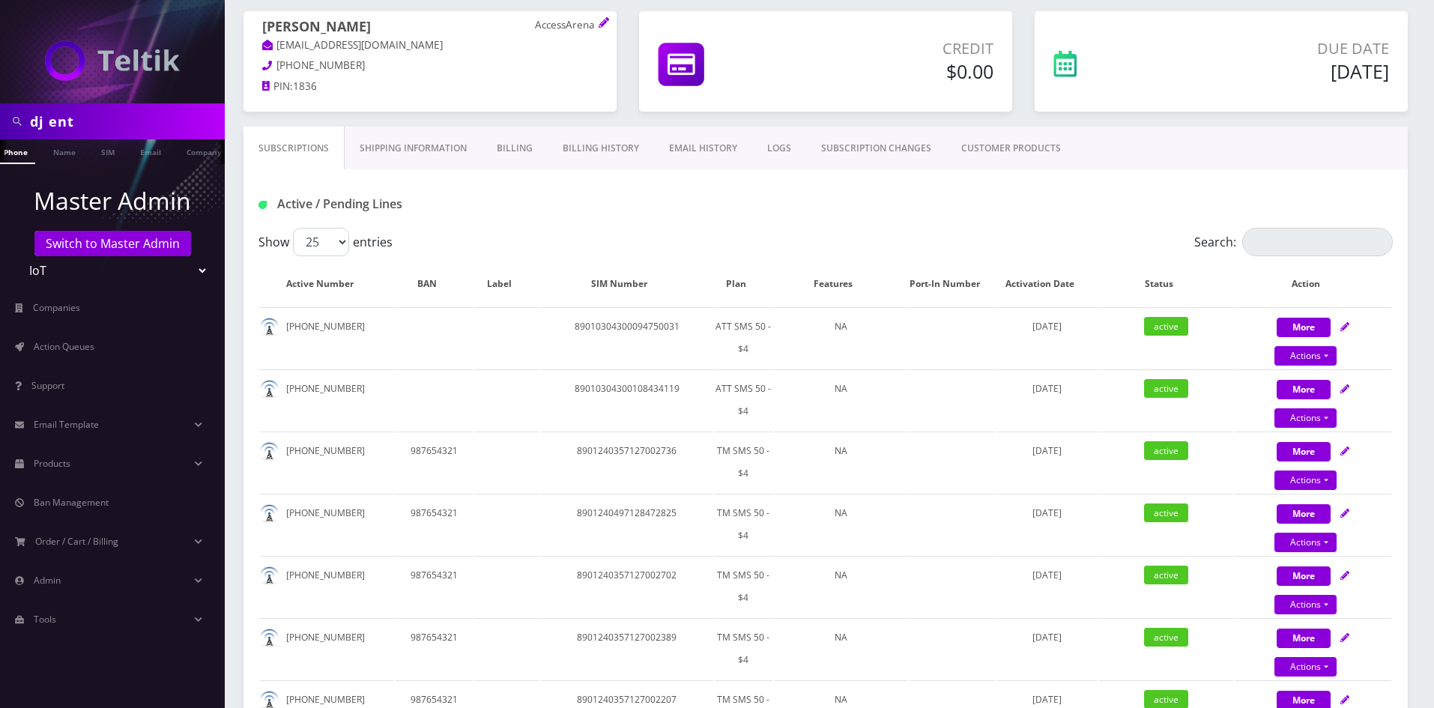
click at [530, 151] on link "Billing" at bounding box center [515, 148] width 66 height 43
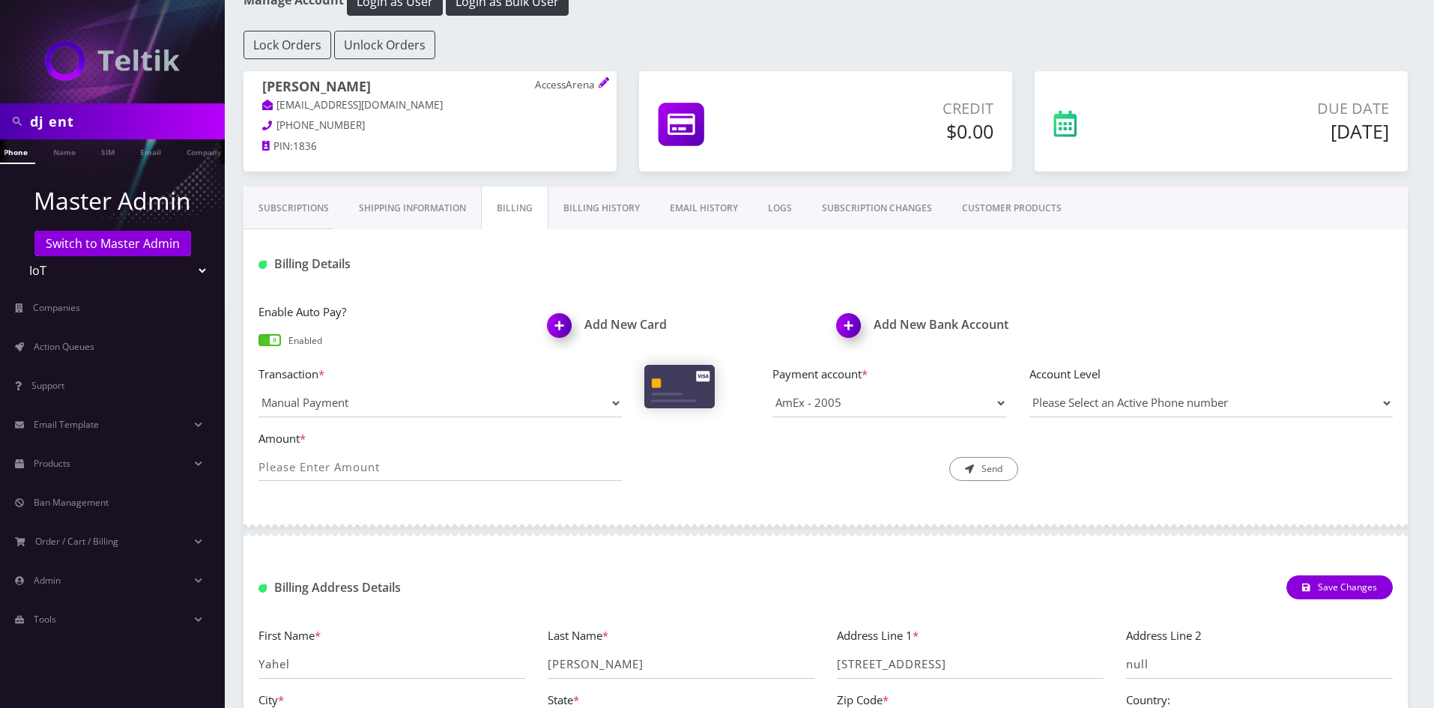
scroll to position [75, 0]
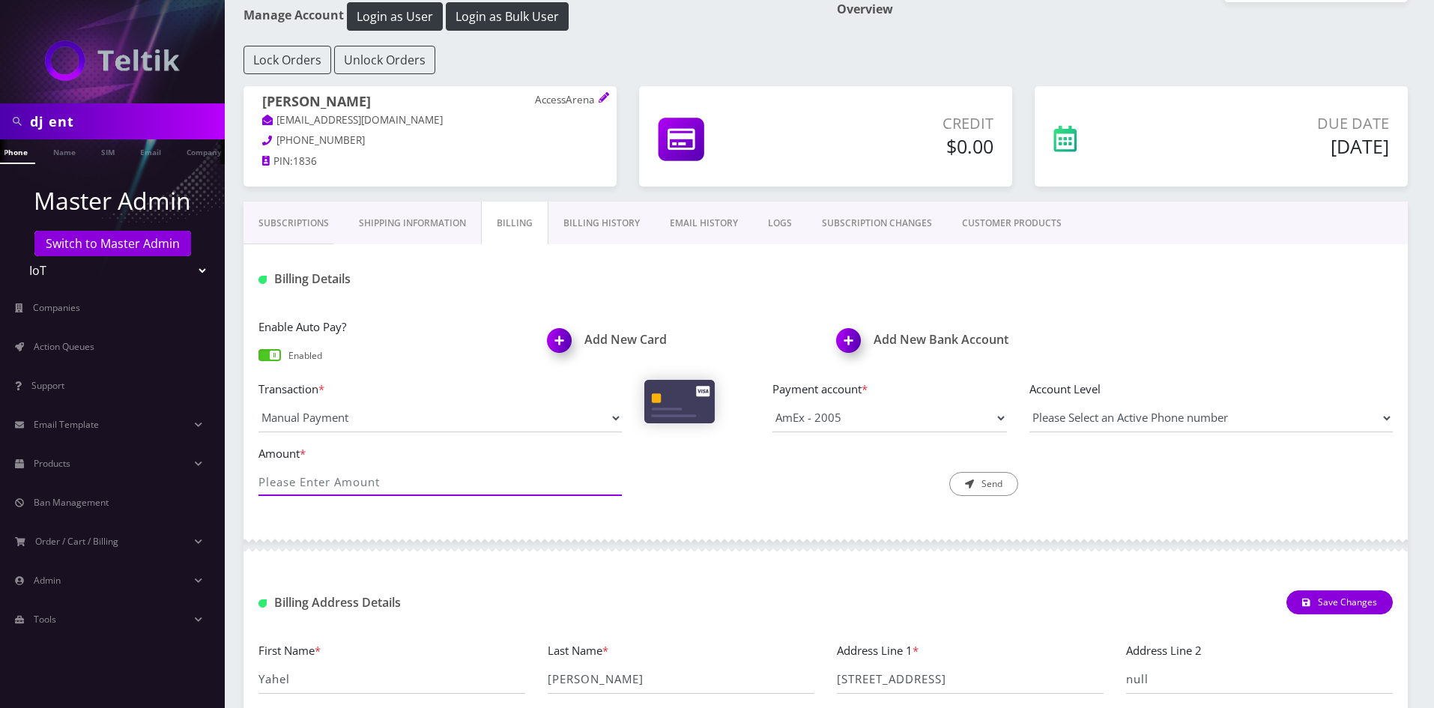
click at [452, 478] on input "Amount *" at bounding box center [439, 481] width 363 height 28
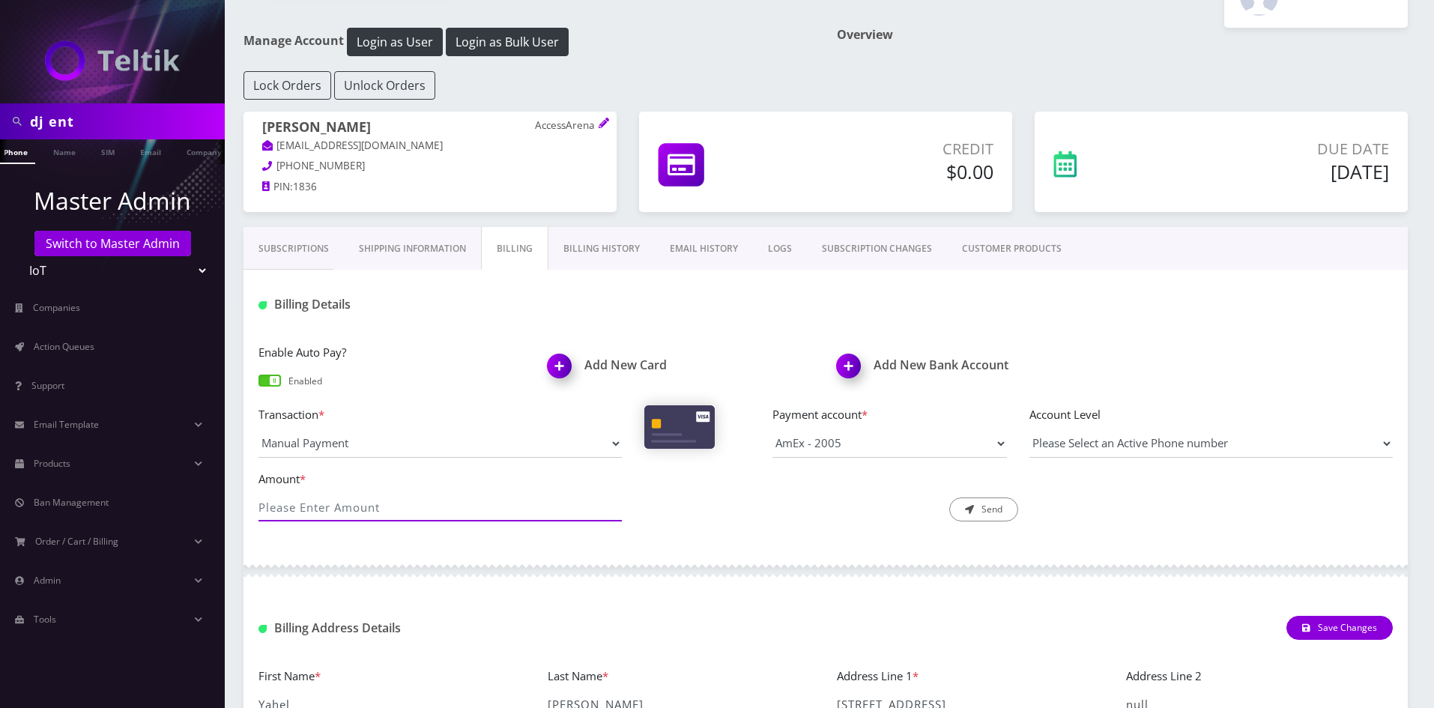
scroll to position [0, 0]
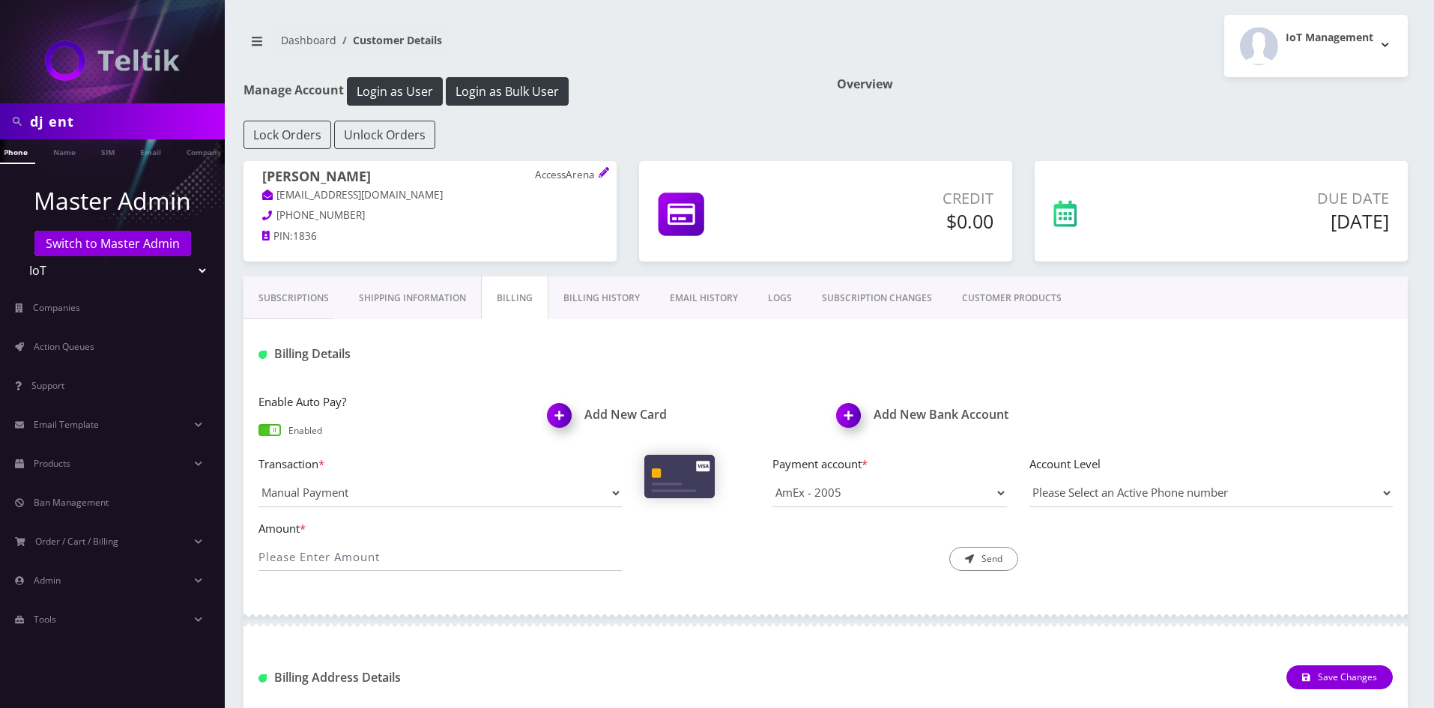
click at [300, 291] on link "Subscriptions" at bounding box center [293, 297] width 100 height 43
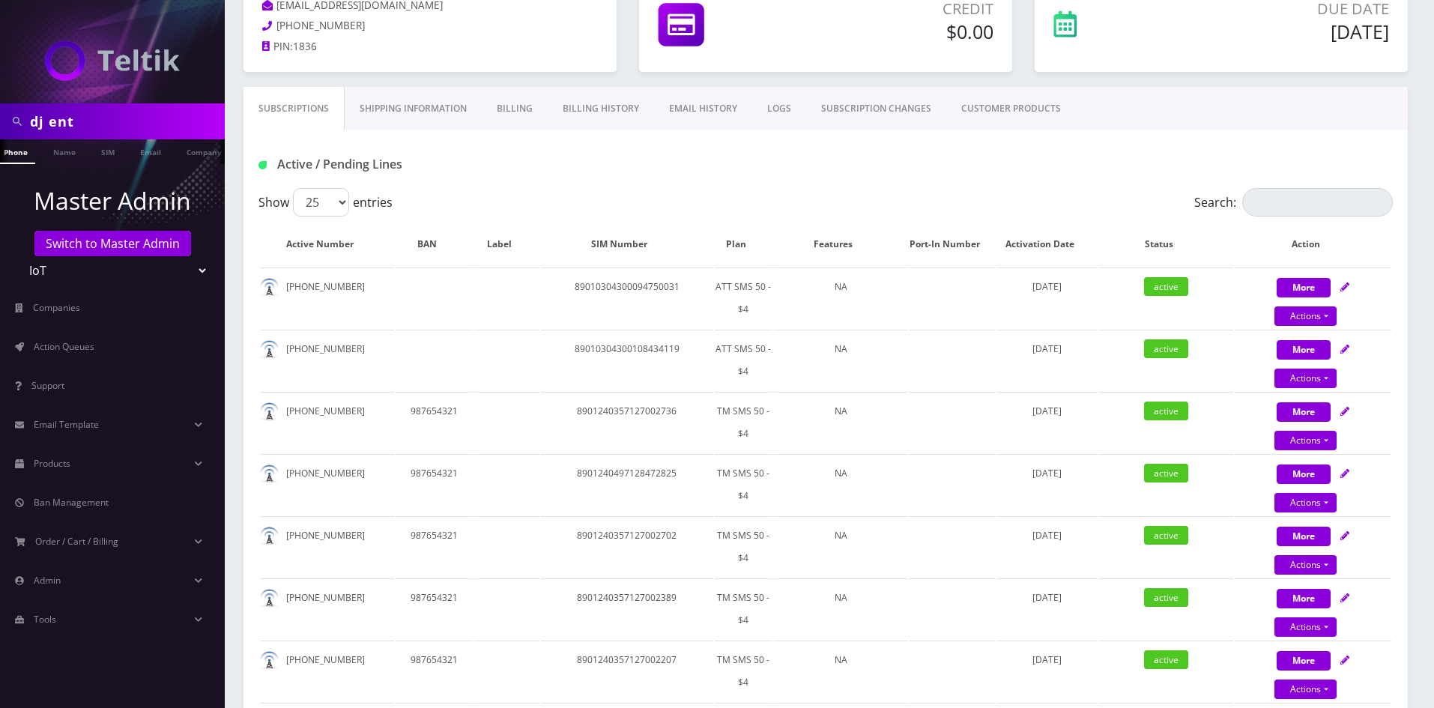
scroll to position [225, 0]
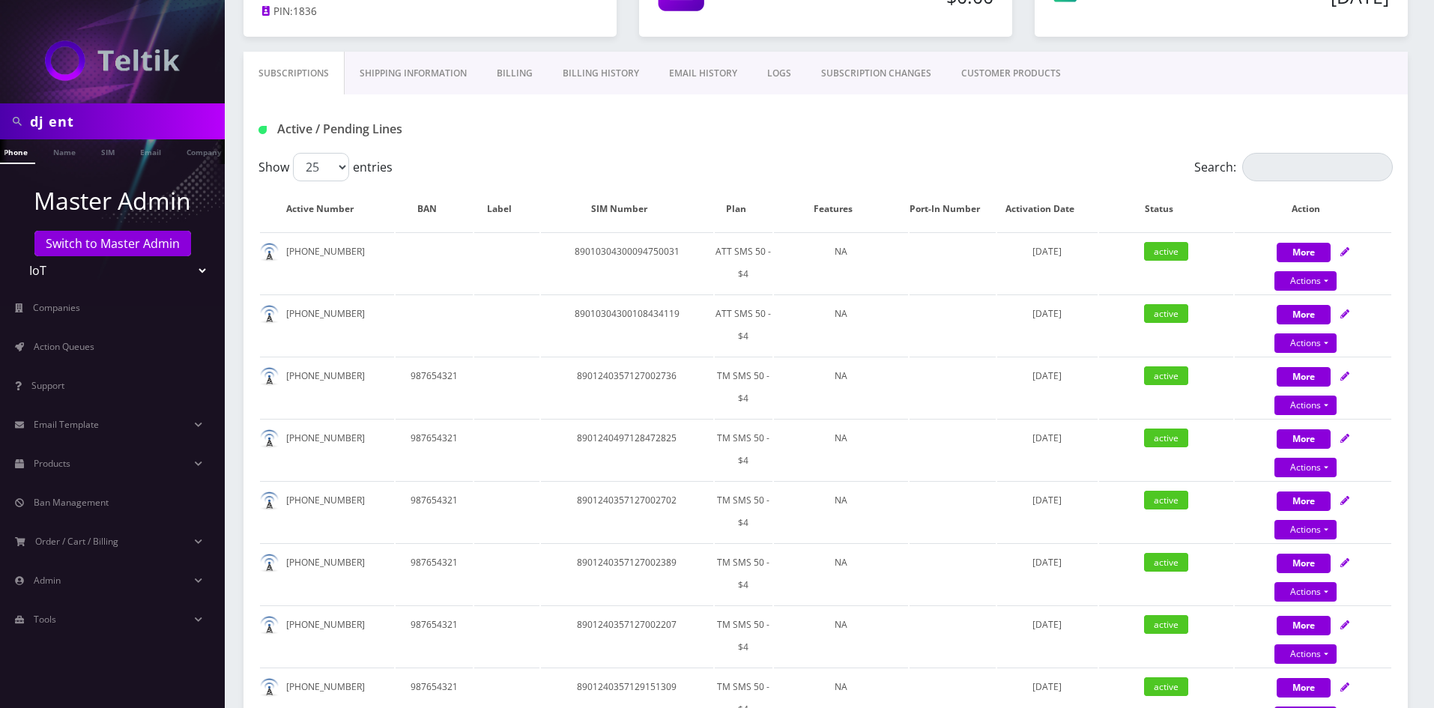
click at [1294, 151] on div "Active / Pending Lines" at bounding box center [825, 123] width 1164 height 58
click at [1288, 158] on input "Search:" at bounding box center [1317, 167] width 151 height 28
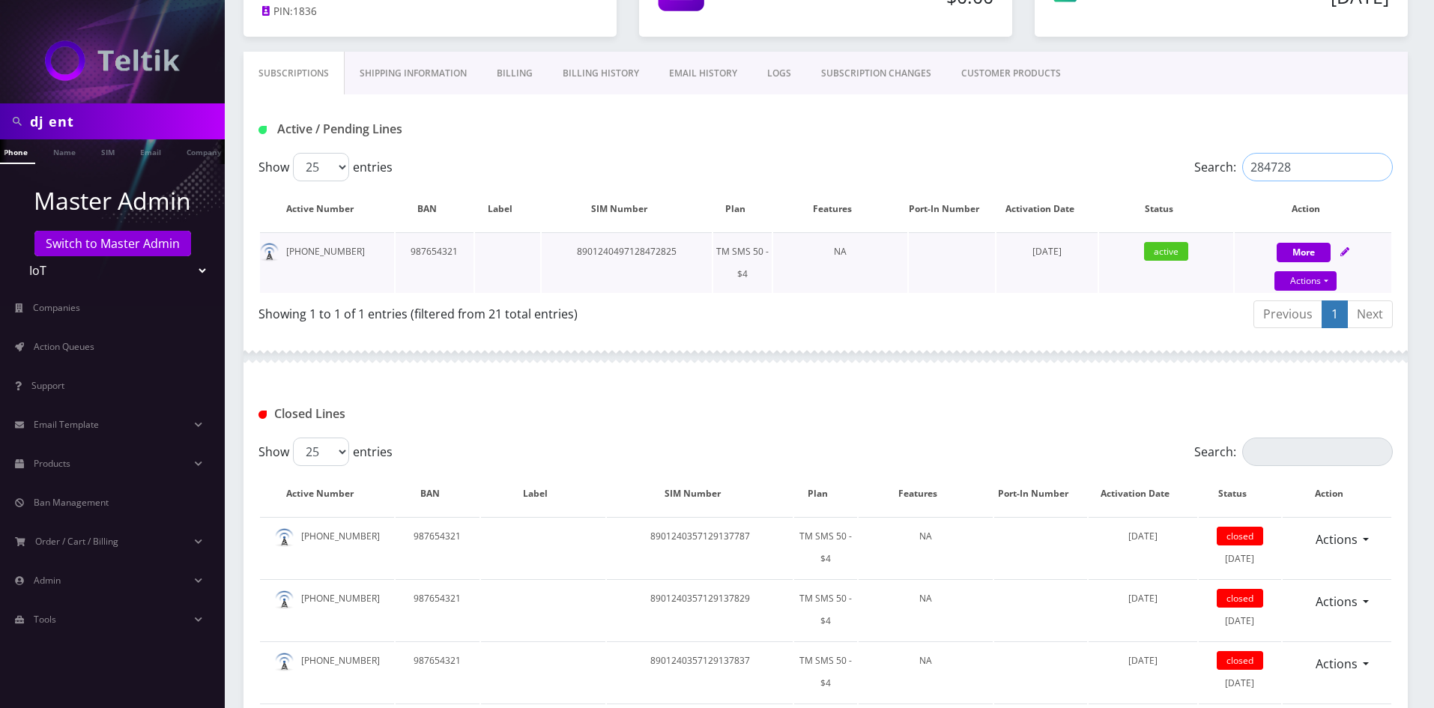
type input "284728"
click at [667, 252] on td "8901240497128472825" at bounding box center [627, 262] width 170 height 61
click at [666, 252] on td "8901240497128472825" at bounding box center [627, 262] width 170 height 61
copy td "8901240497128472825"
click at [428, 249] on td "987654321" at bounding box center [435, 262] width 78 height 61
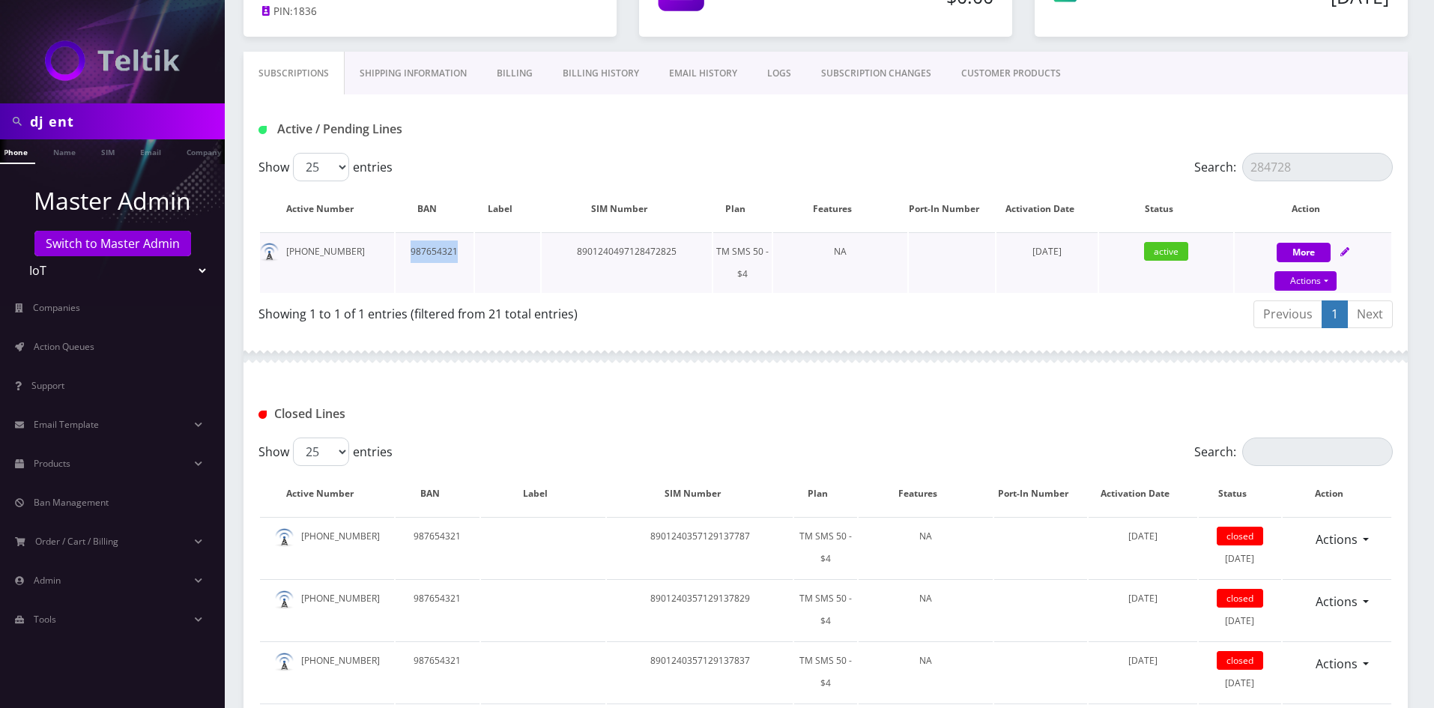
click at [428, 249] on td "987654321" at bounding box center [435, 262] width 78 height 61
copy td "987654321"
click at [519, 72] on link "Billing" at bounding box center [515, 73] width 66 height 43
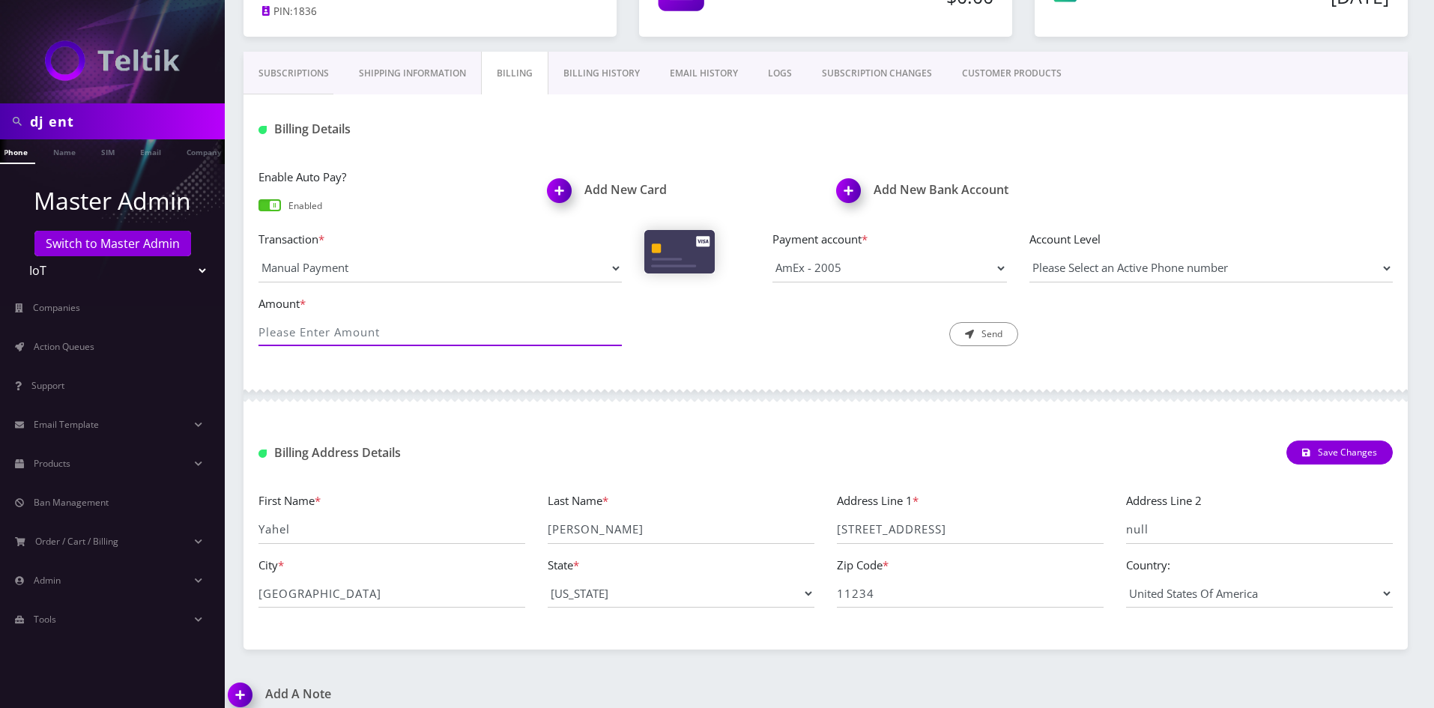
click at [343, 329] on input "Amount *" at bounding box center [439, 332] width 363 height 28
click at [360, 264] on select "Manual Payment Custom Charge Manual Credit Custom Invoice" at bounding box center [439, 268] width 363 height 28
select select "Custom Invoice"
click at [258, 254] on select "Manual Payment Custom Charge Manual Credit Custom Invoice" at bounding box center [439, 268] width 363 height 28
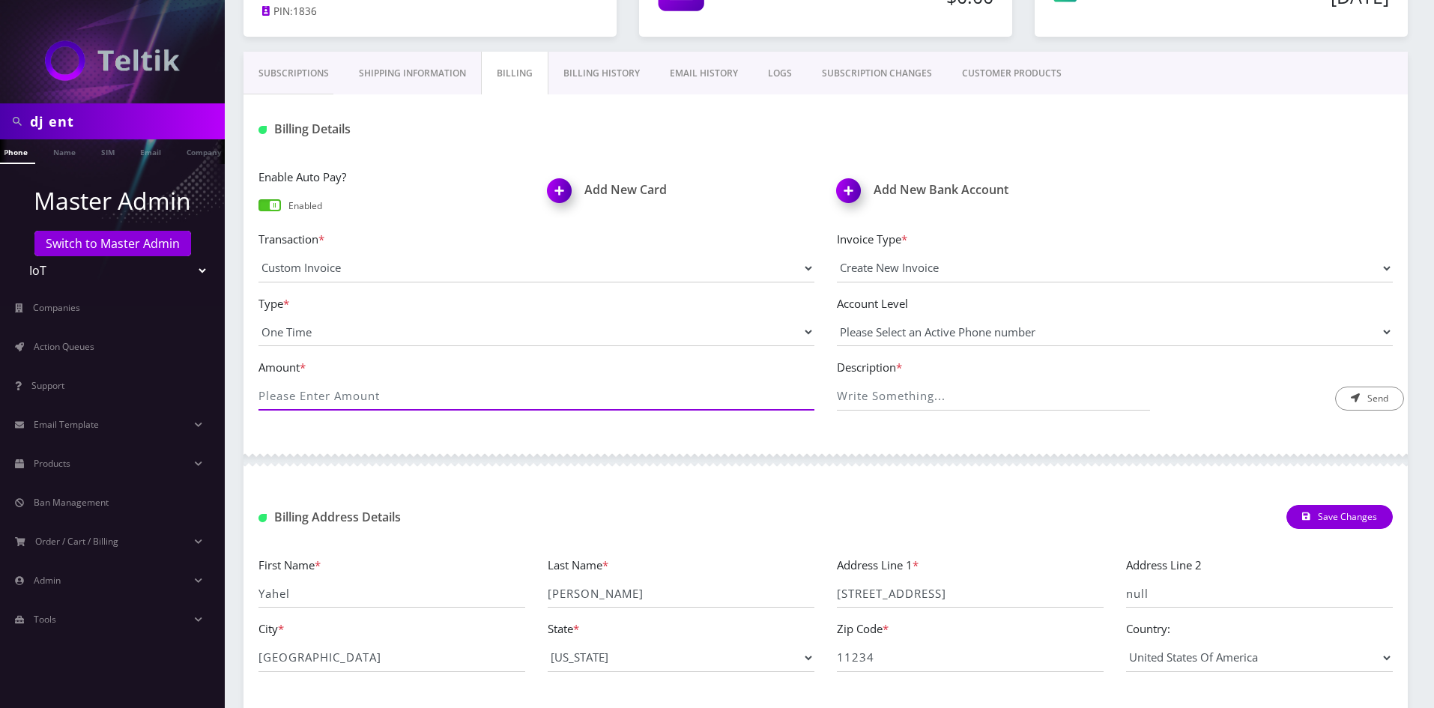
click at [307, 392] on input "Amount *" at bounding box center [536, 396] width 556 height 28
type input "2.80"
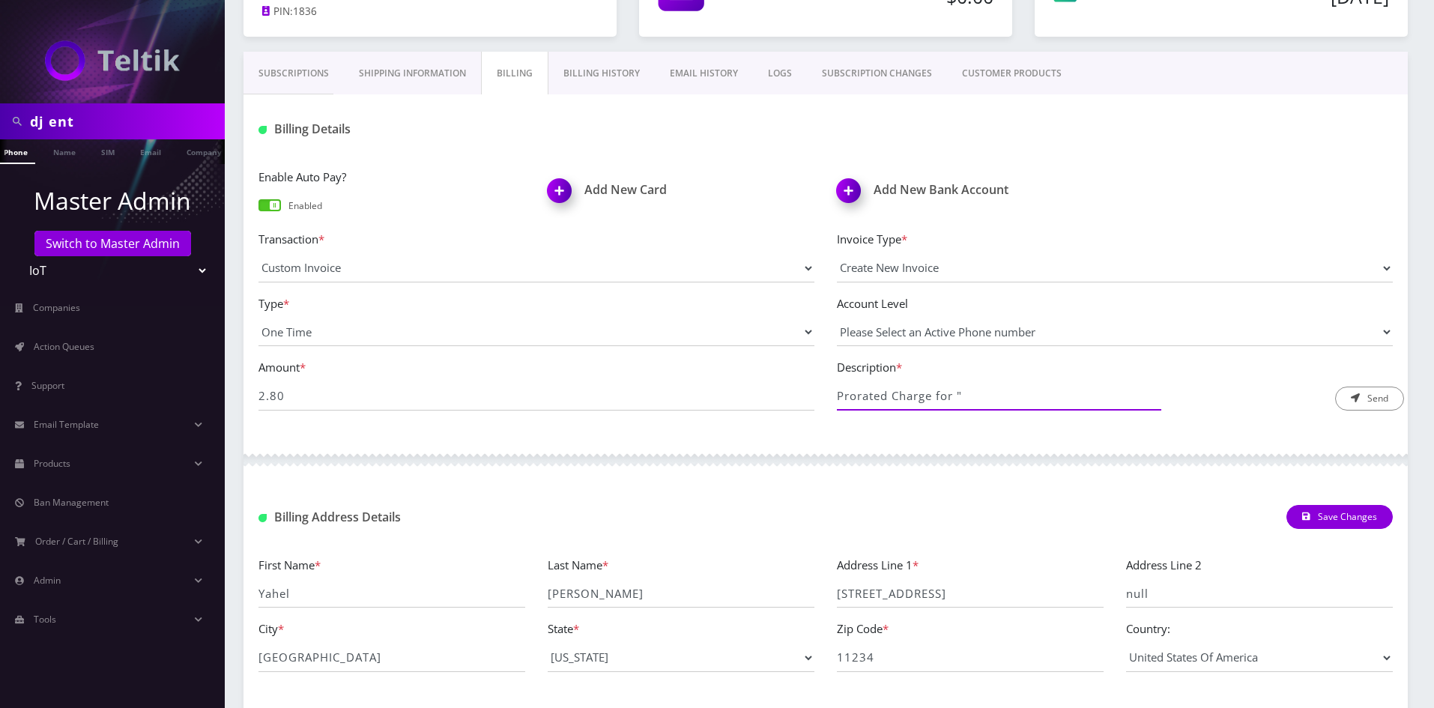
paste input "8901240497128472825"
paste input "https://docs.google.com/spreadsheets/d/1B8Vt0kQGhajlmUu4oT6TLFjuGVMOwtbX1ILPPh0…"
type input "Prorated Charge for "8901240497128472825" line "https://docs.google.com/spreads…"
click at [1388, 405] on button "Send" at bounding box center [1369, 399] width 69 height 24
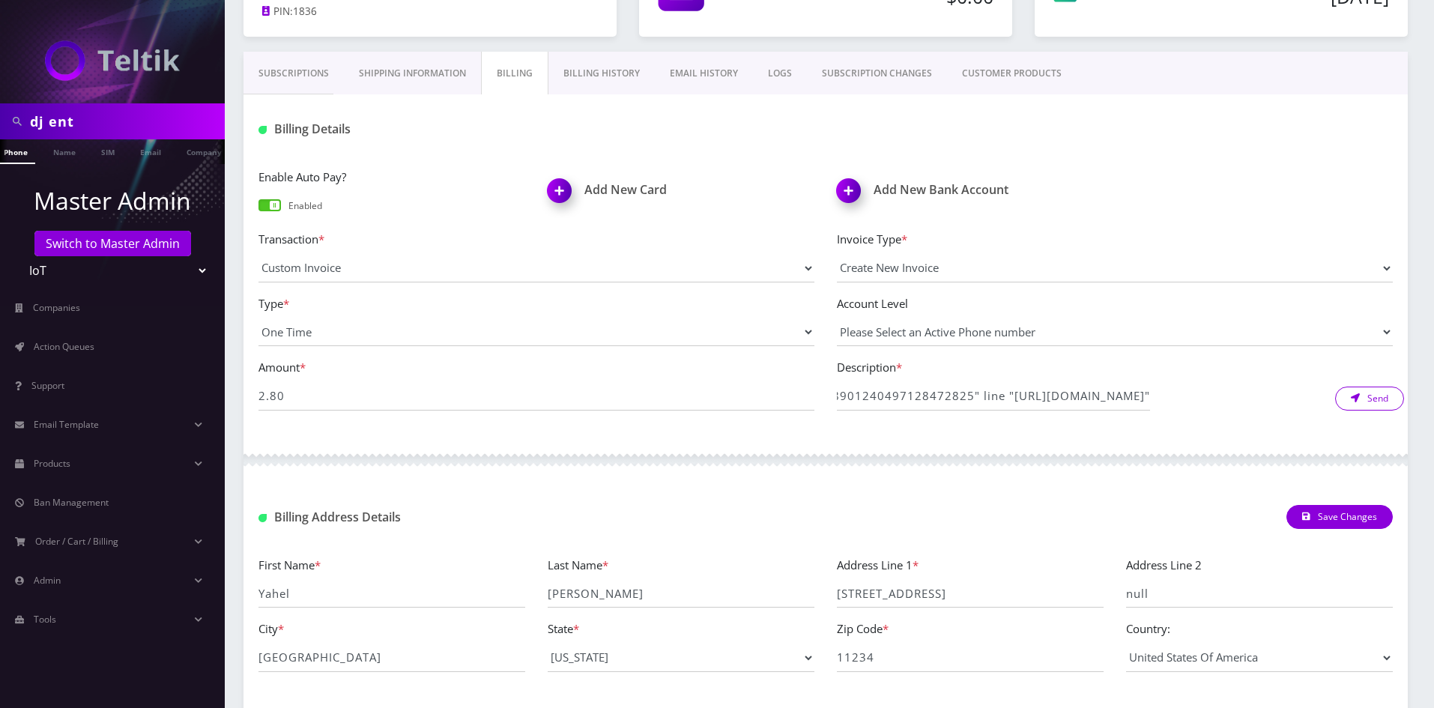
scroll to position [0, 0]
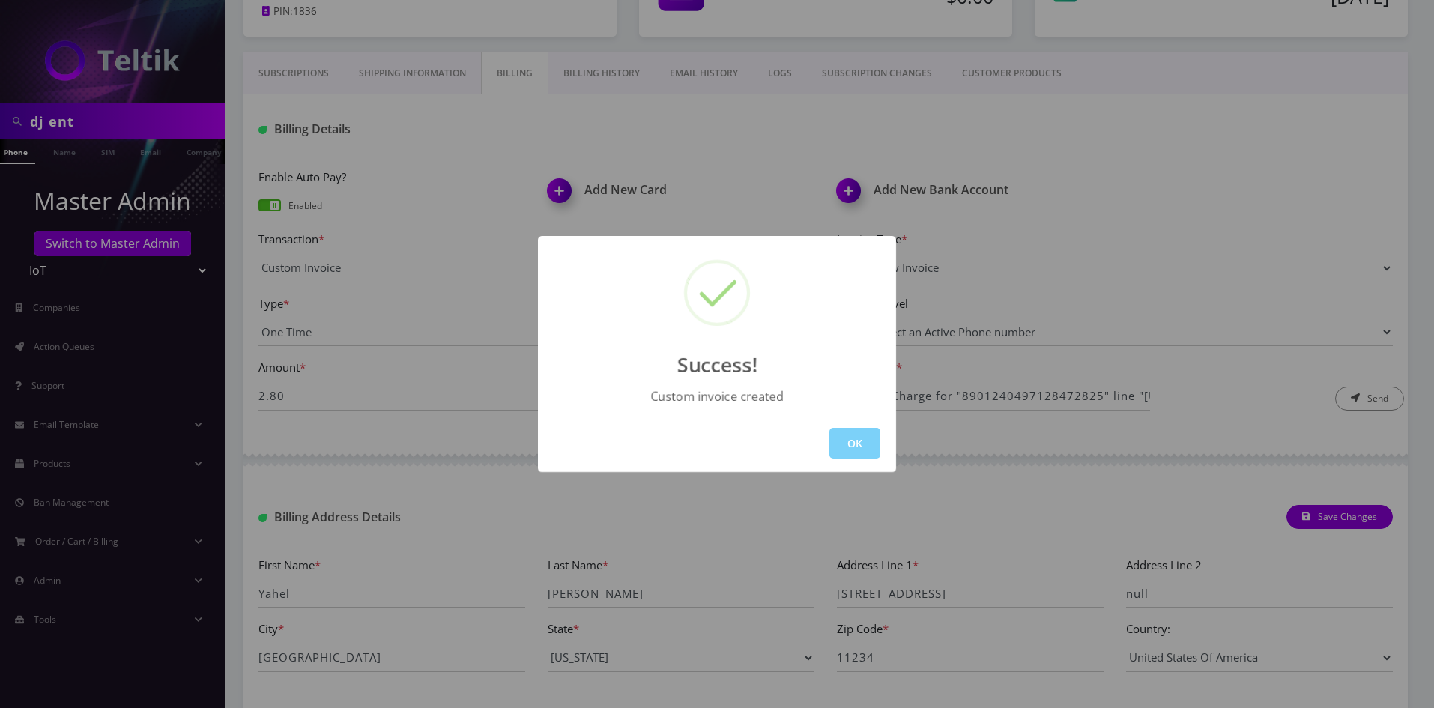
click at [835, 420] on div "OK" at bounding box center [717, 443] width 358 height 58
click at [850, 441] on button "OK" at bounding box center [854, 443] width 51 height 31
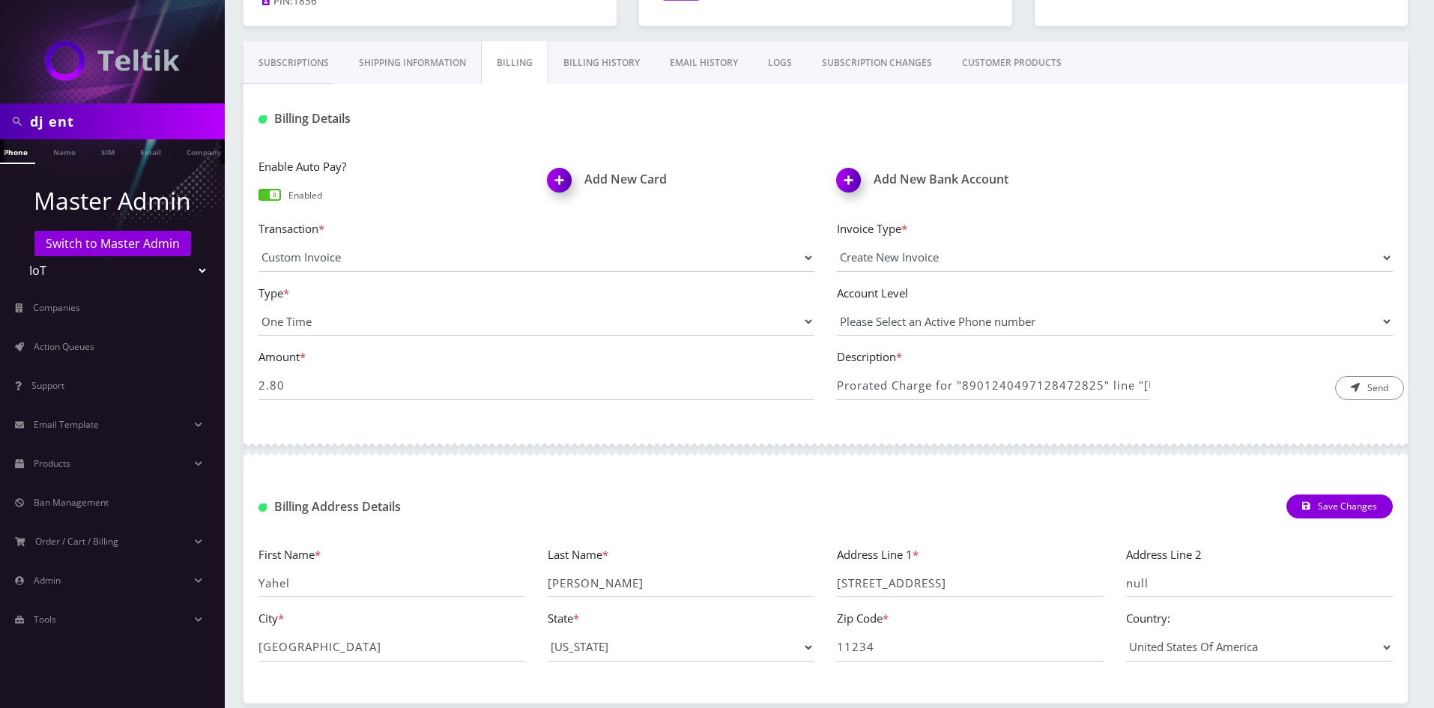
scroll to position [75, 0]
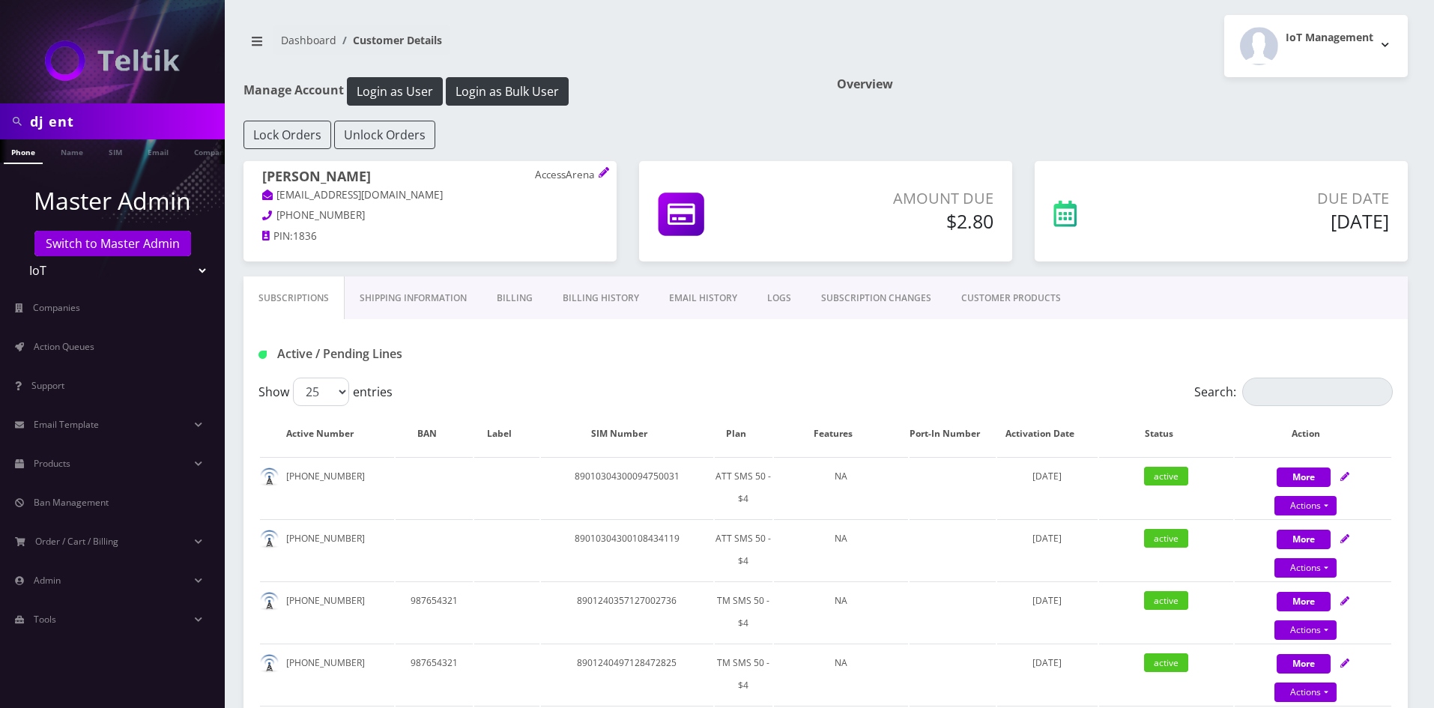
scroll to position [75, 0]
